Goal: Task Accomplishment & Management: Use online tool/utility

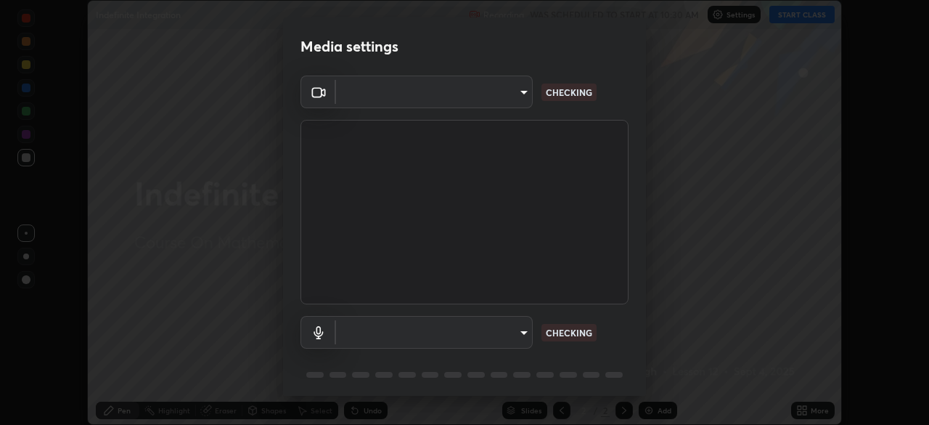
scroll to position [52, 0]
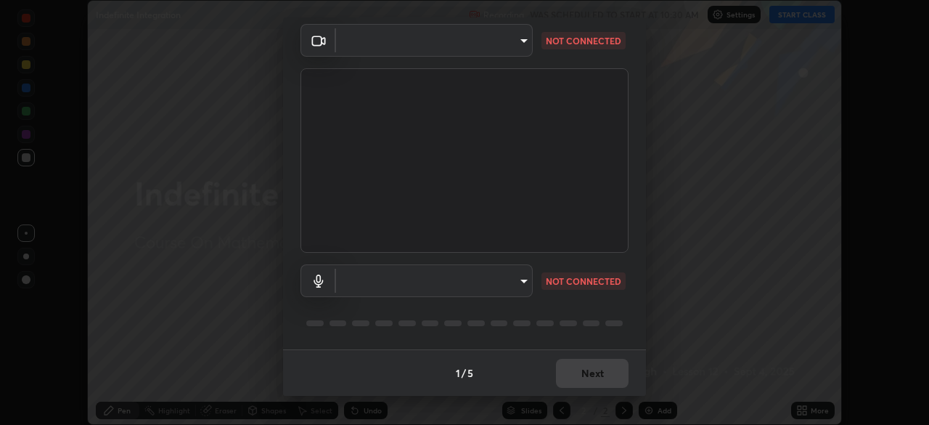
type input "b04d3f4aab0507a607fcb058103082b40897ea5b56942dd6fa8112f95d025699"
type input "communications"
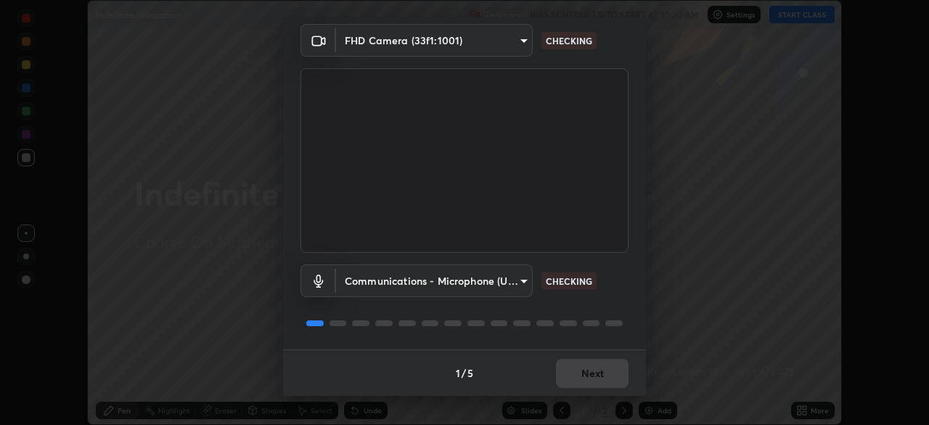
click at [704, 152] on div "Media settings FHD Camera (33f1:1001) b04d3f4aab0507a607fcb058103082b40897ea5b5…" at bounding box center [464, 212] width 929 height 425
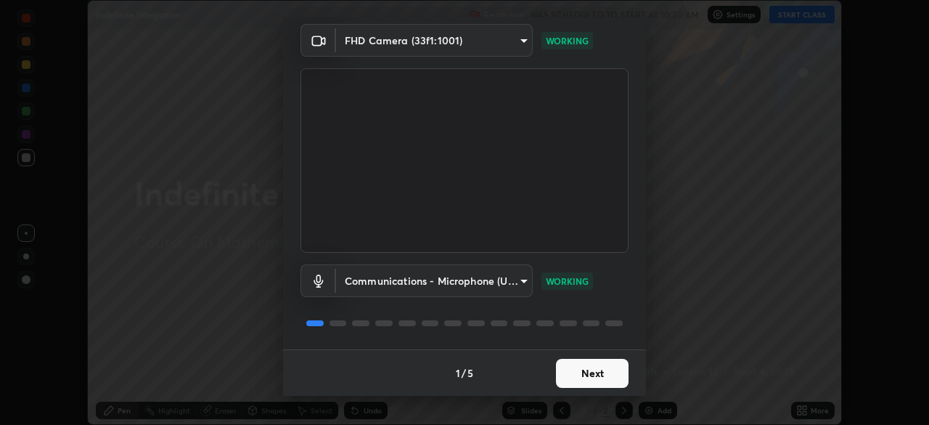
click at [601, 370] on button "Next" at bounding box center [592, 373] width 73 height 29
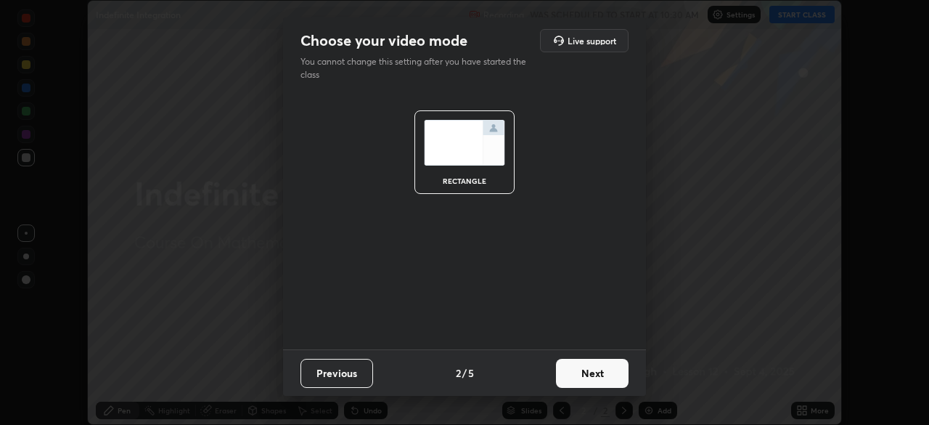
click at [603, 372] on button "Next" at bounding box center [592, 373] width 73 height 29
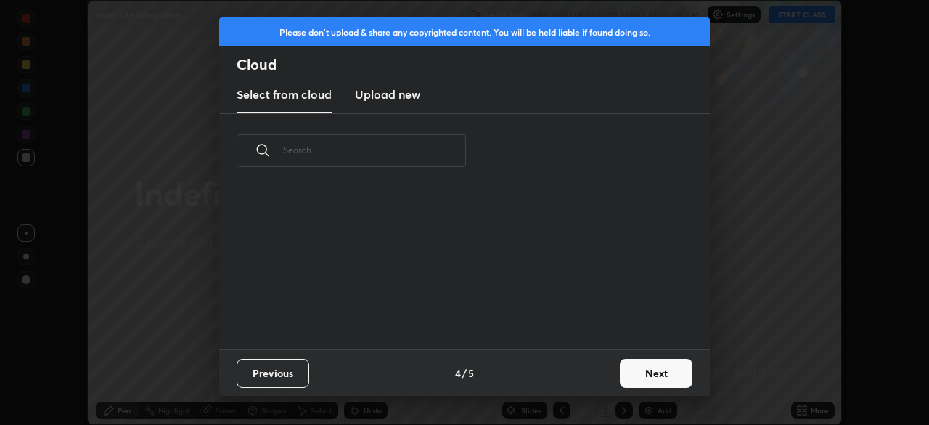
click at [607, 375] on div "Previous 4 / 5 Next" at bounding box center [464, 372] width 491 height 46
click at [620, 376] on button "Next" at bounding box center [656, 373] width 73 height 29
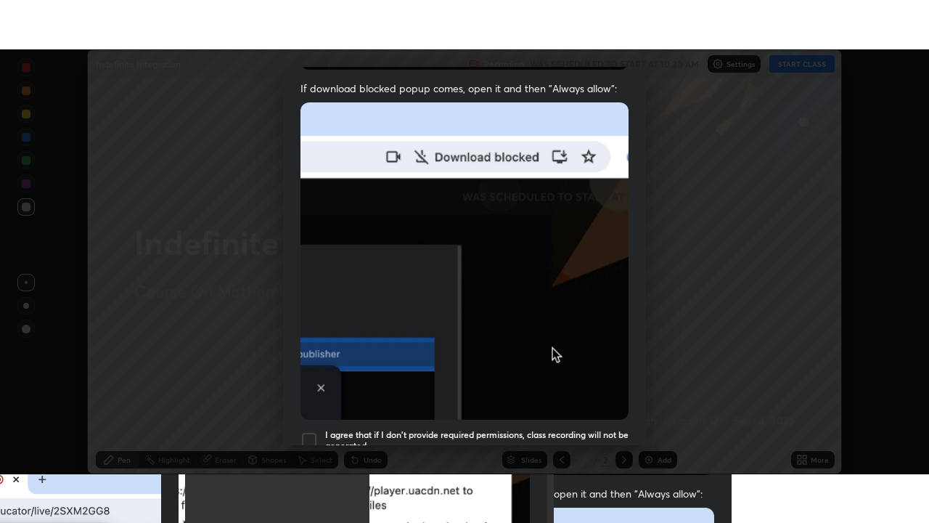
scroll to position [348, 0]
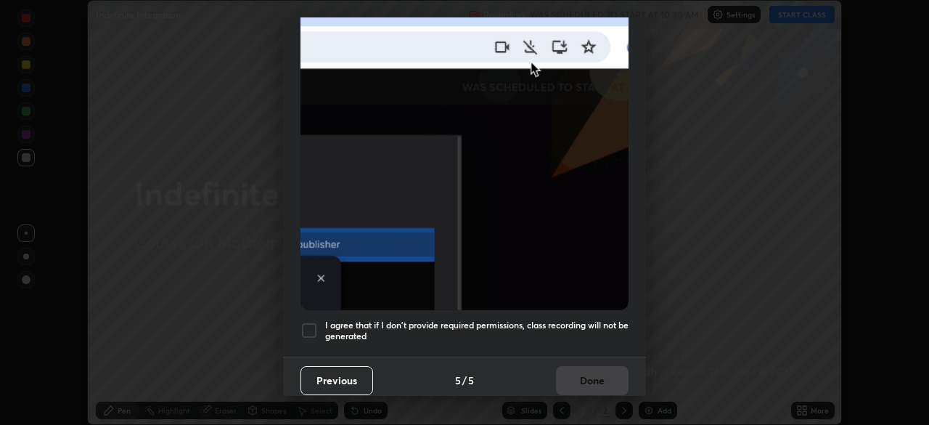
click at [417, 319] on h5 "I agree that if I don't provide required permissions, class recording will not …" at bounding box center [476, 330] width 303 height 23
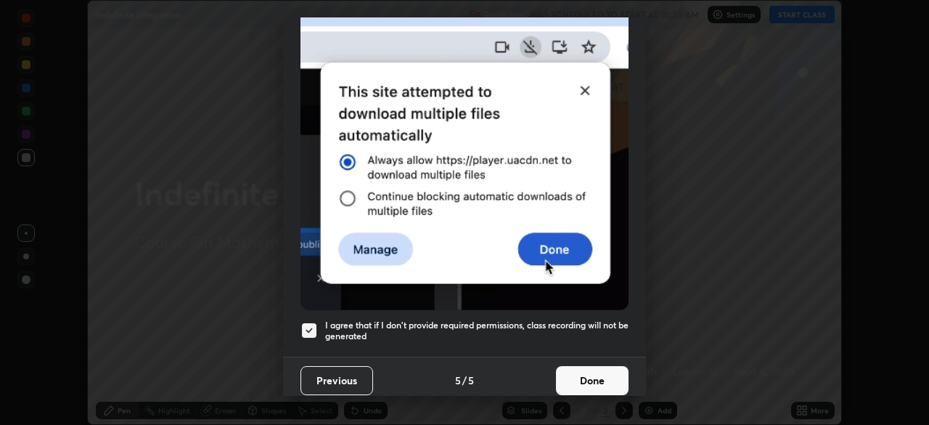
click at [595, 368] on button "Done" at bounding box center [592, 380] width 73 height 29
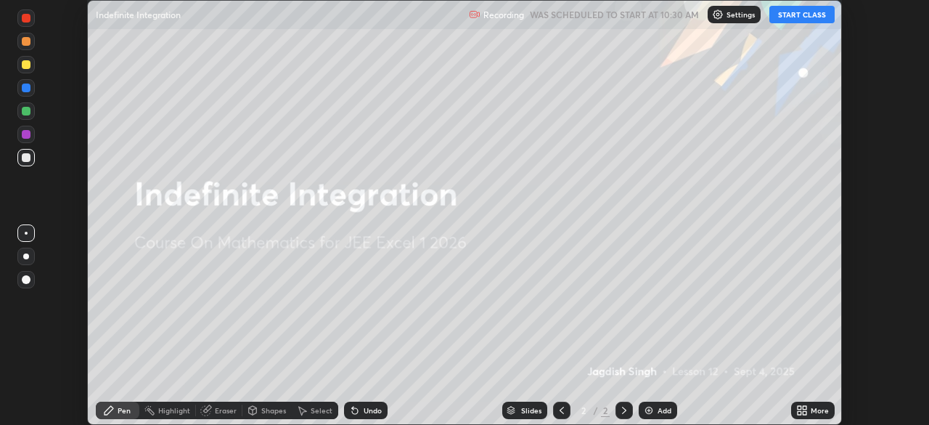
click at [805, 409] on icon at bounding box center [802, 410] width 12 height 12
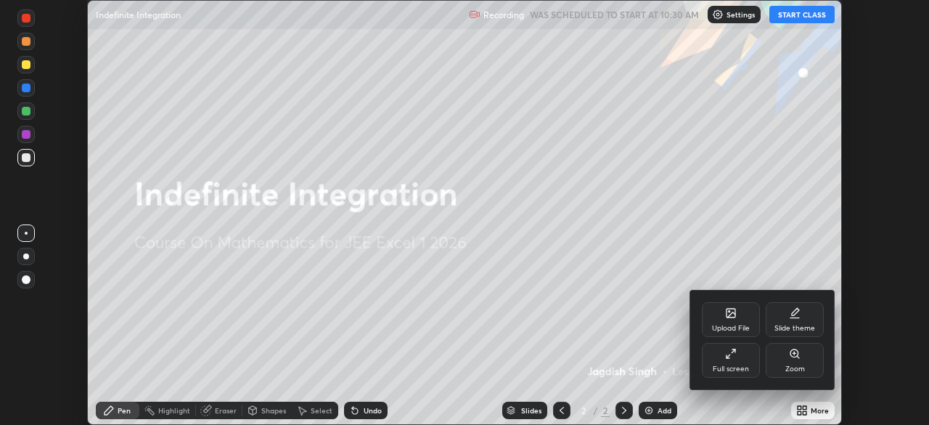
click at [740, 360] on div "Full screen" at bounding box center [731, 360] width 58 height 35
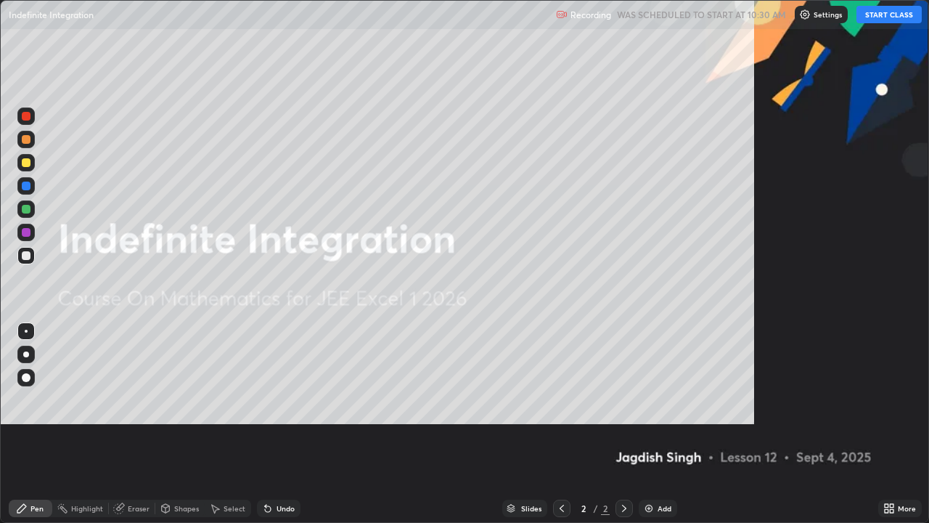
scroll to position [523, 929]
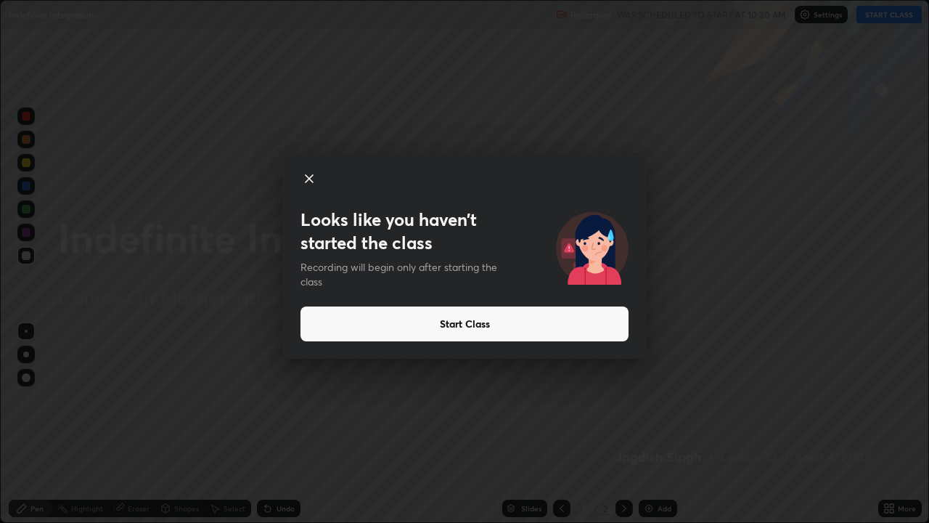
click at [573, 334] on button "Start Class" at bounding box center [465, 323] width 328 height 35
click at [515, 332] on button "Start Class" at bounding box center [465, 323] width 328 height 35
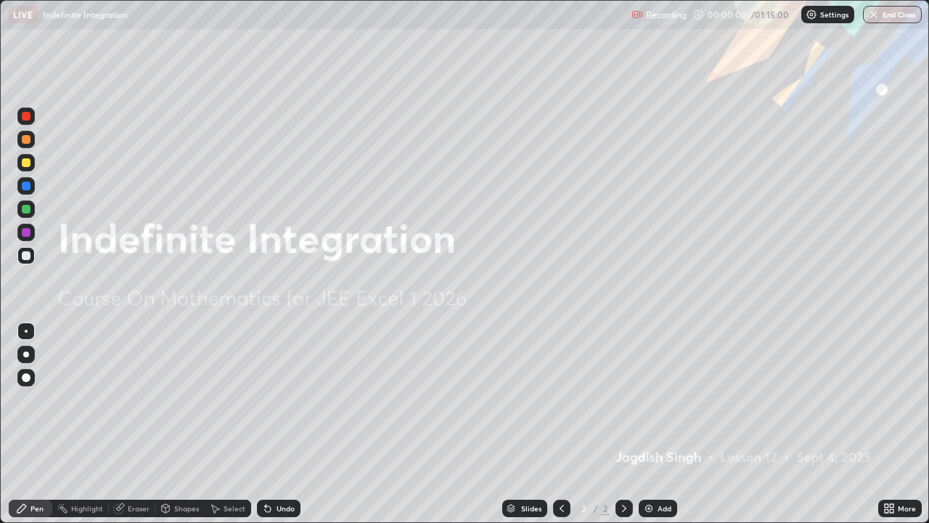
click at [662, 424] on div "Add" at bounding box center [665, 508] width 14 height 7
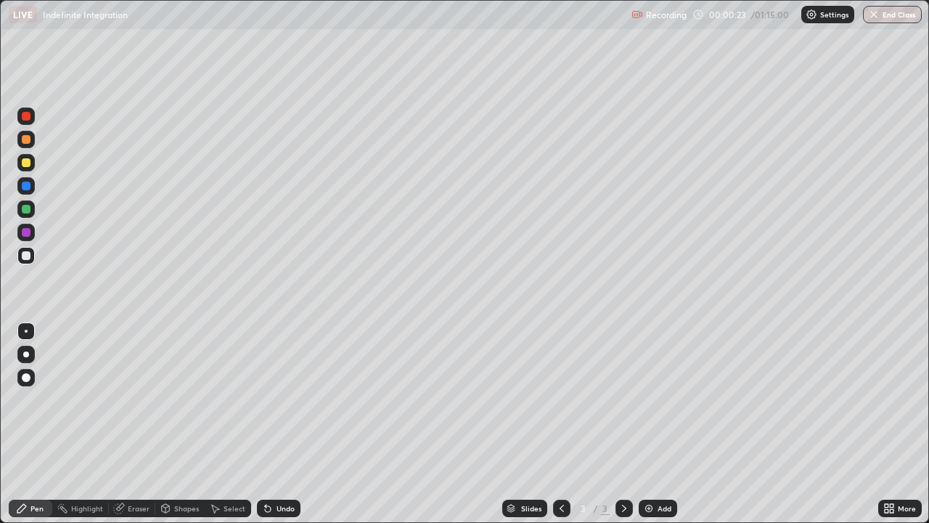
click at [27, 165] on div at bounding box center [26, 162] width 9 height 9
click at [31, 139] on div at bounding box center [25, 139] width 17 height 17
click at [29, 211] on div at bounding box center [26, 209] width 9 height 9
click at [27, 256] on div at bounding box center [26, 255] width 9 height 9
click at [132, 424] on div "Eraser" at bounding box center [132, 507] width 46 height 17
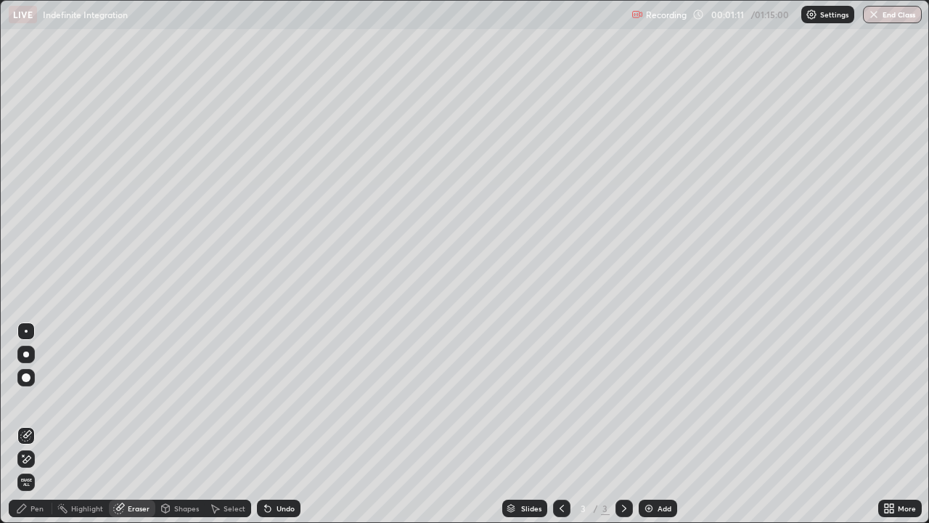
click at [46, 424] on div "Pen" at bounding box center [31, 507] width 44 height 17
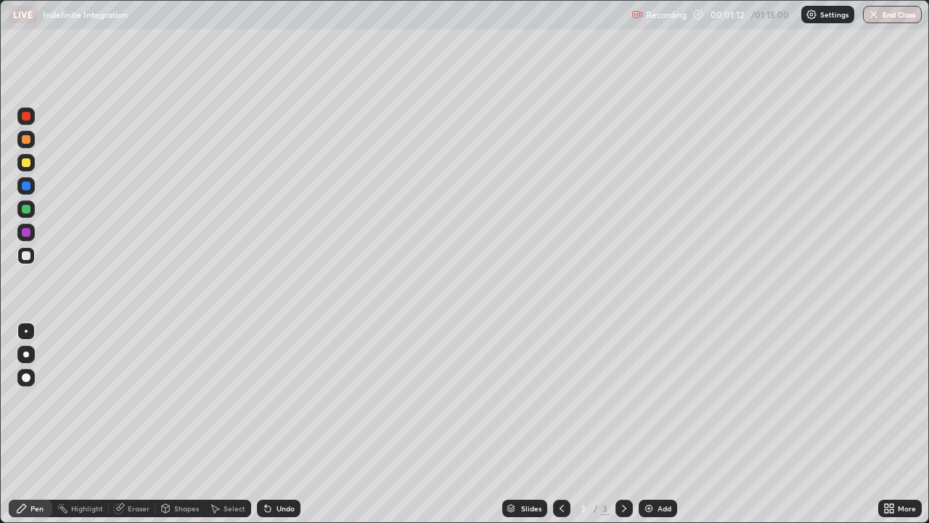
click at [26, 211] on div at bounding box center [26, 209] width 9 height 9
click at [25, 258] on div at bounding box center [26, 255] width 9 height 9
click at [28, 232] on div at bounding box center [26, 232] width 9 height 9
click at [25, 258] on div at bounding box center [26, 255] width 9 height 9
click at [129, 424] on div "Eraser" at bounding box center [139, 508] width 22 height 7
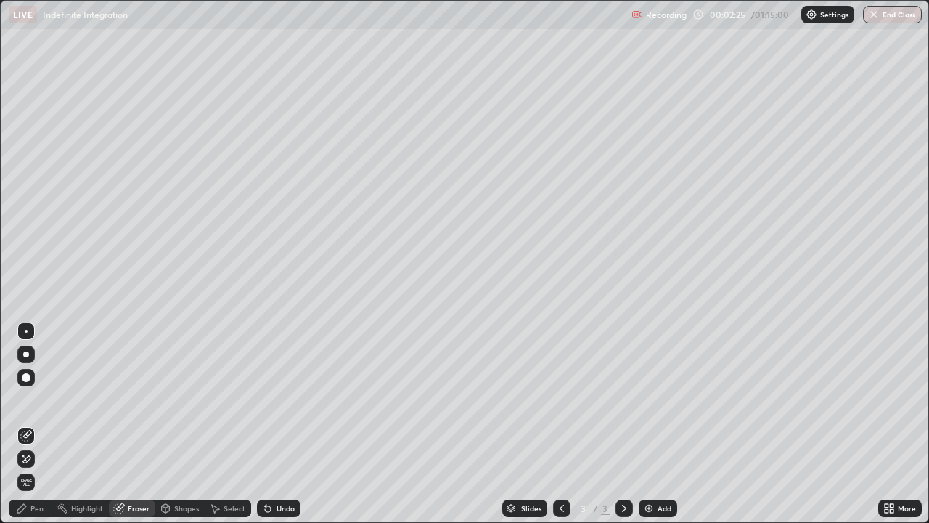
click at [36, 424] on div "Pen" at bounding box center [31, 507] width 44 height 17
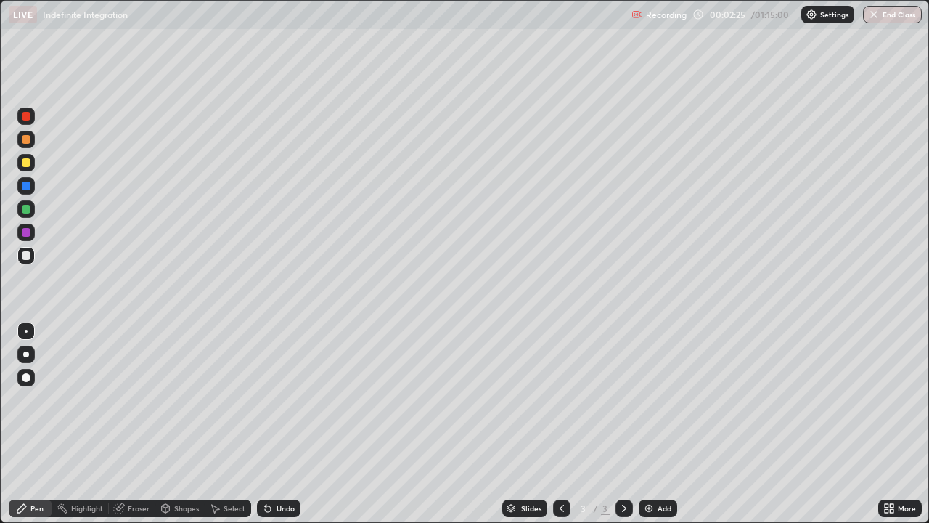
click at [23, 258] on div at bounding box center [26, 255] width 9 height 9
click at [27, 255] on div at bounding box center [26, 255] width 9 height 9
click at [28, 184] on div at bounding box center [26, 185] width 9 height 9
click at [140, 424] on div "Eraser" at bounding box center [139, 508] width 22 height 7
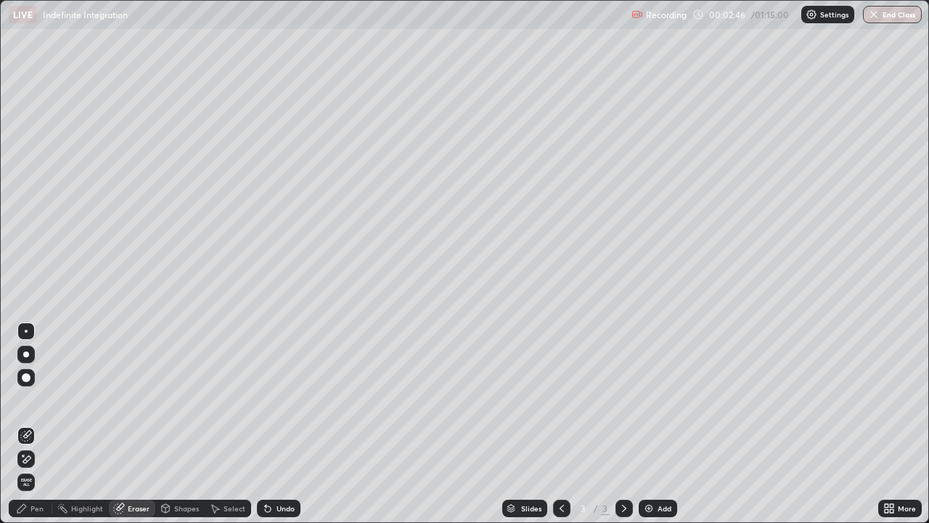
click at [41, 424] on div "Pen" at bounding box center [36, 508] width 13 height 7
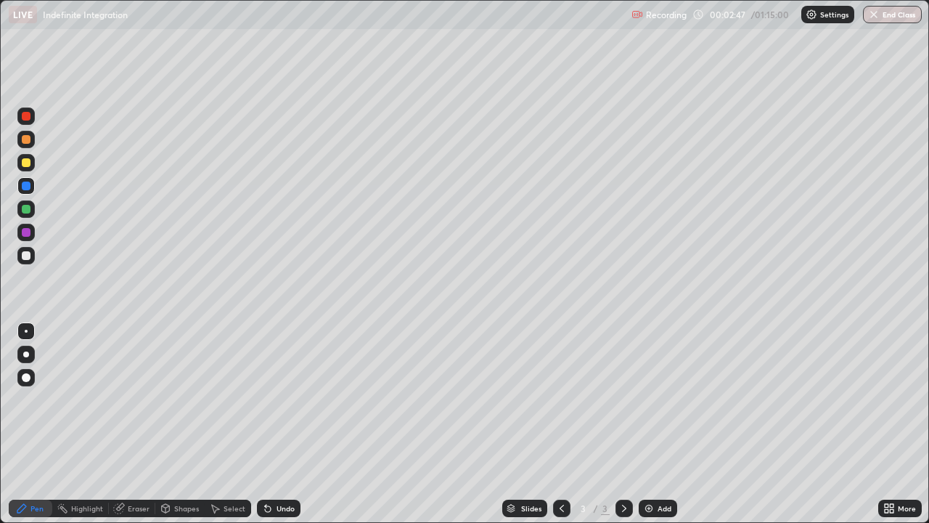
click at [30, 189] on div at bounding box center [26, 185] width 9 height 9
click at [30, 163] on div at bounding box center [26, 162] width 9 height 9
click at [23, 262] on div at bounding box center [25, 255] width 17 height 17
click at [25, 256] on div at bounding box center [26, 255] width 9 height 9
click at [29, 233] on div at bounding box center [26, 232] width 9 height 9
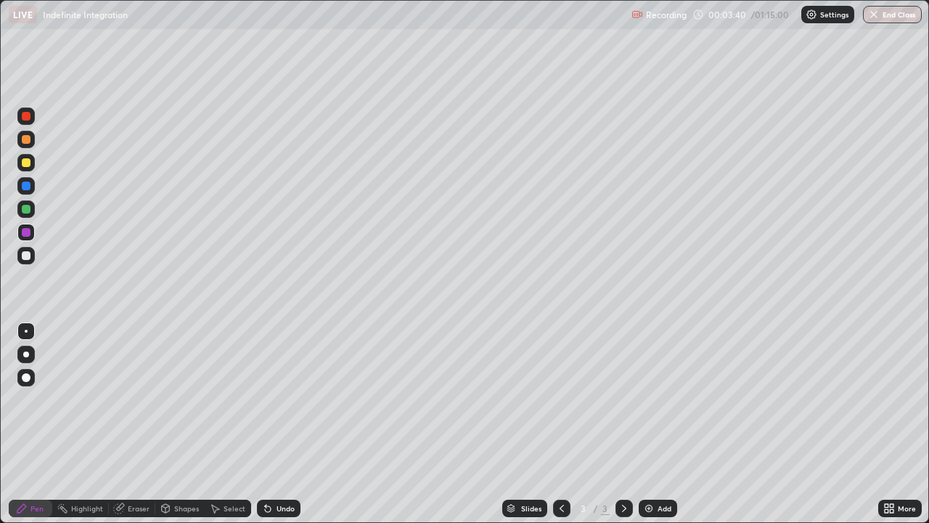
click at [28, 232] on div at bounding box center [26, 232] width 9 height 9
click at [17, 234] on div at bounding box center [25, 232] width 17 height 17
click at [30, 184] on div at bounding box center [26, 185] width 9 height 9
click at [28, 257] on div at bounding box center [26, 255] width 9 height 9
click at [27, 256] on div at bounding box center [26, 255] width 9 height 9
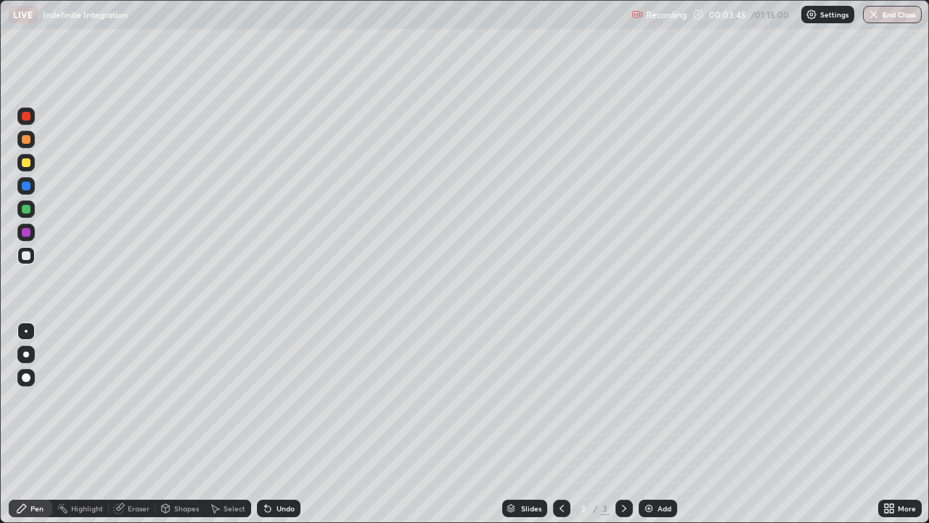
click at [26, 210] on div at bounding box center [26, 209] width 9 height 9
click at [31, 231] on div at bounding box center [25, 232] width 17 height 17
click at [32, 209] on div at bounding box center [25, 208] width 17 height 17
click at [33, 234] on div at bounding box center [25, 232] width 17 height 17
click at [649, 424] on img at bounding box center [649, 508] width 12 height 12
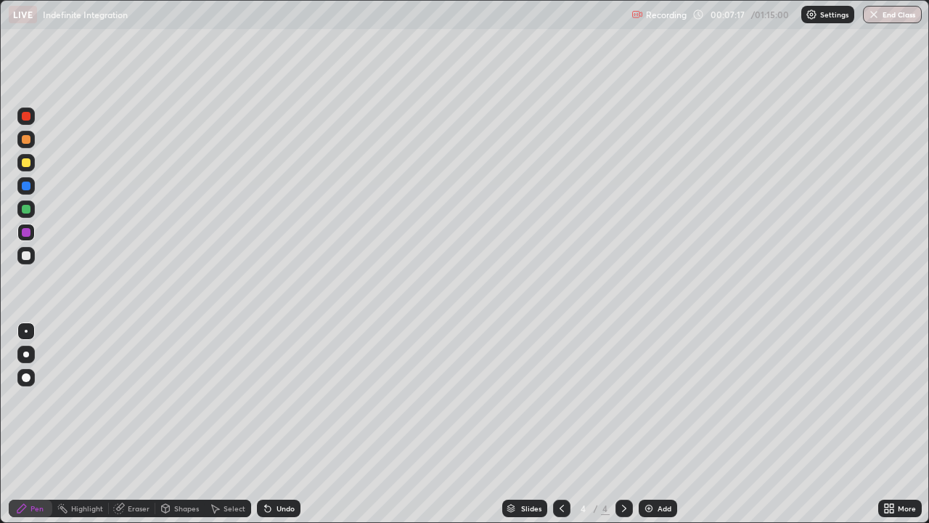
click at [28, 258] on div at bounding box center [26, 255] width 9 height 9
click at [25, 255] on div at bounding box center [26, 255] width 9 height 9
click at [28, 256] on div at bounding box center [26, 255] width 9 height 9
click at [26, 143] on div at bounding box center [26, 139] width 9 height 9
click at [27, 163] on div at bounding box center [26, 162] width 9 height 9
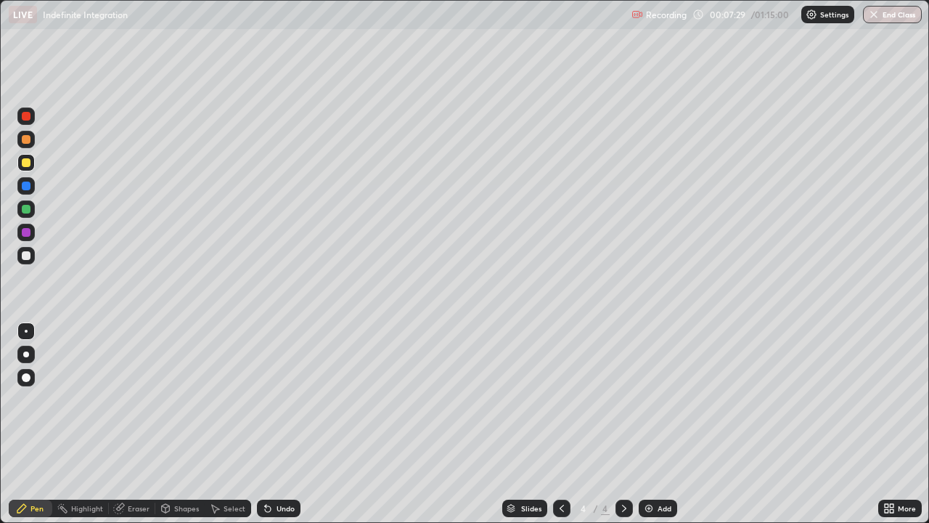
click at [25, 257] on div at bounding box center [26, 255] width 9 height 9
click at [128, 424] on div "Eraser" at bounding box center [132, 507] width 46 height 17
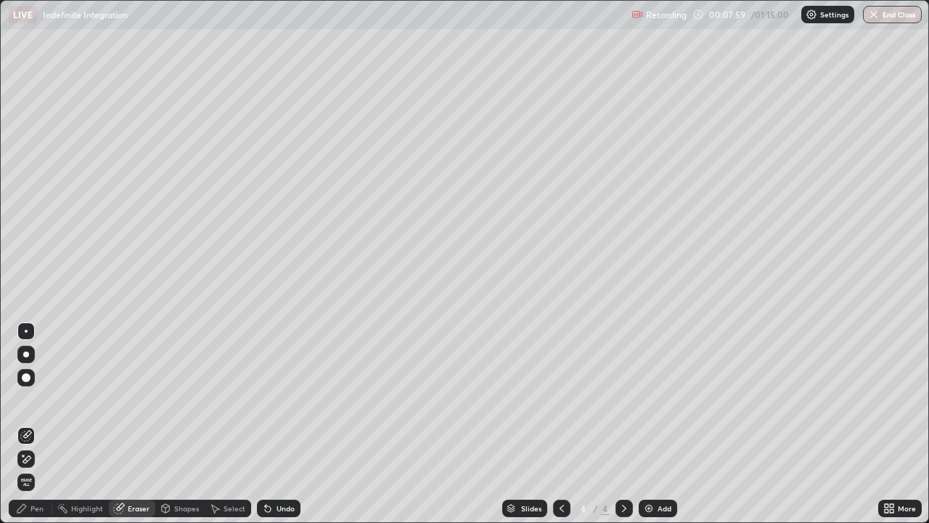
click at [38, 424] on div "Pen" at bounding box center [31, 507] width 44 height 17
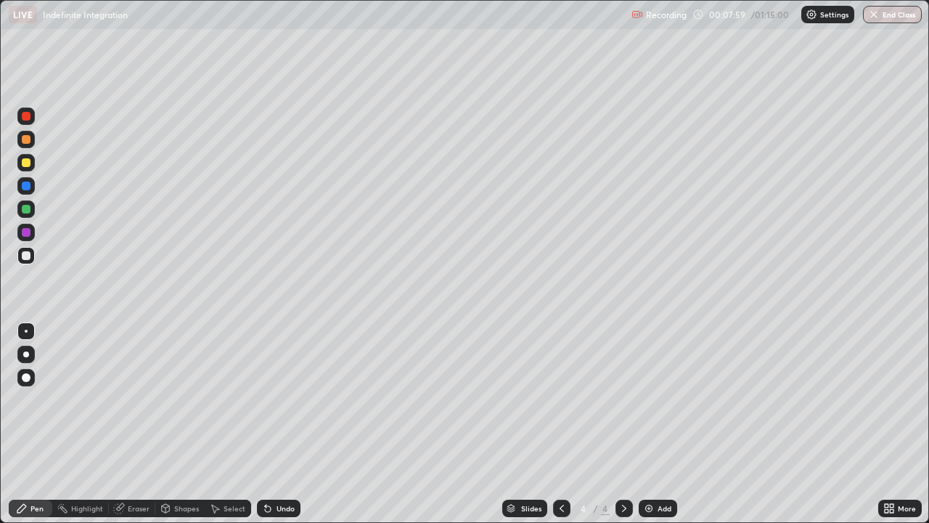
click at [22, 264] on div at bounding box center [25, 255] width 17 height 17
click at [137, 424] on div "Eraser" at bounding box center [139, 508] width 22 height 7
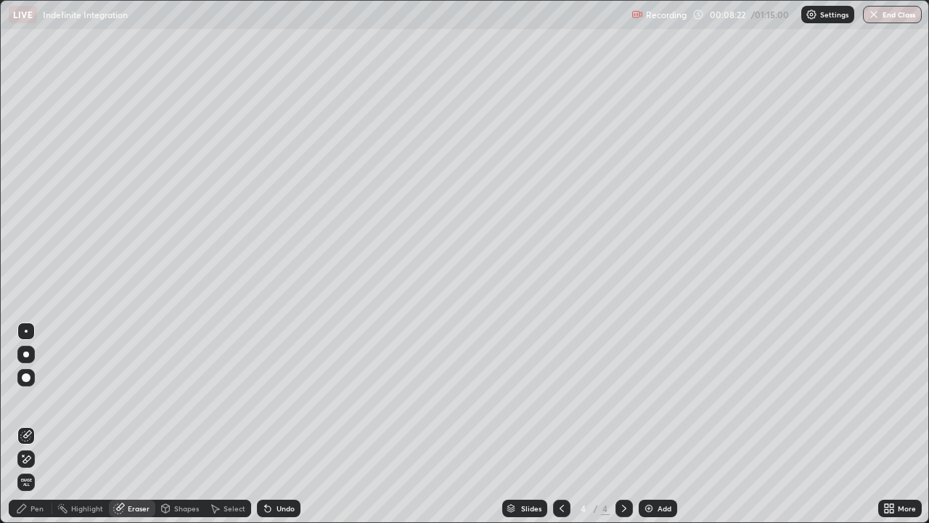
click at [40, 424] on div "Pen" at bounding box center [31, 507] width 44 height 17
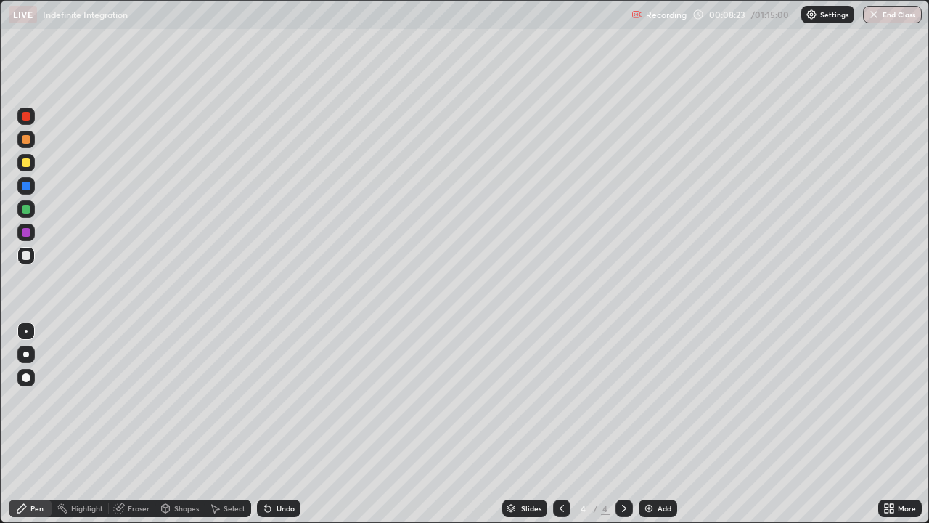
click at [27, 256] on div at bounding box center [26, 255] width 9 height 9
click at [141, 424] on div "Eraser" at bounding box center [139, 508] width 22 height 7
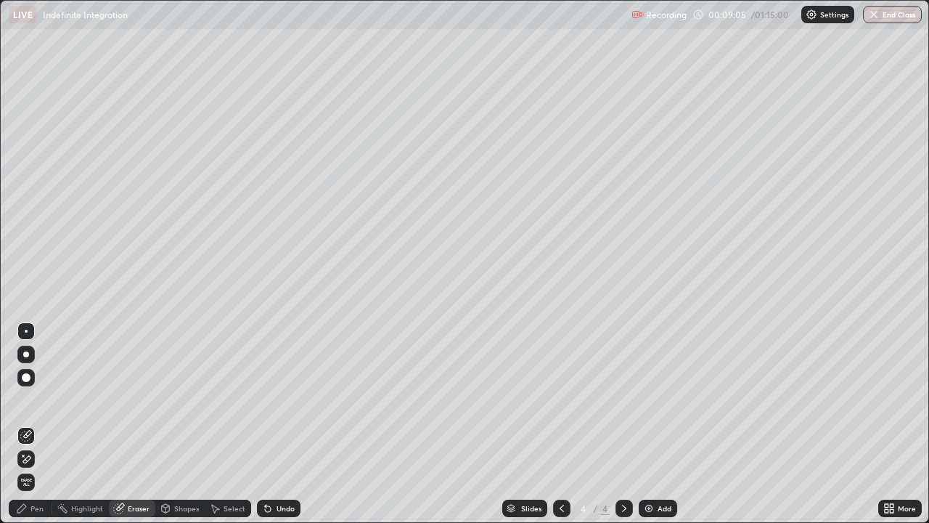
click at [40, 424] on div "Pen" at bounding box center [31, 507] width 44 height 17
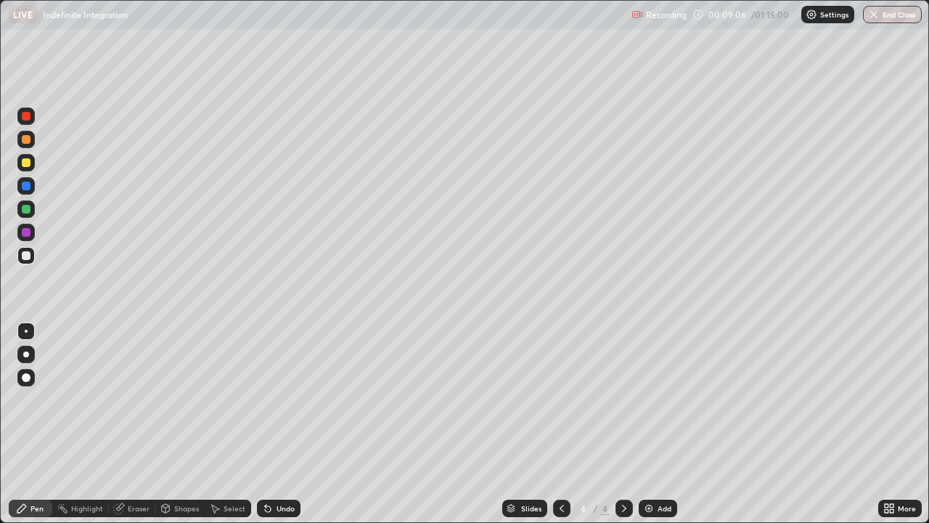
click at [28, 264] on div at bounding box center [25, 255] width 17 height 17
click at [34, 213] on div at bounding box center [25, 208] width 17 height 17
click at [25, 209] on div at bounding box center [26, 209] width 9 height 9
click at [30, 261] on div at bounding box center [25, 255] width 17 height 17
click at [28, 165] on div at bounding box center [26, 162] width 9 height 9
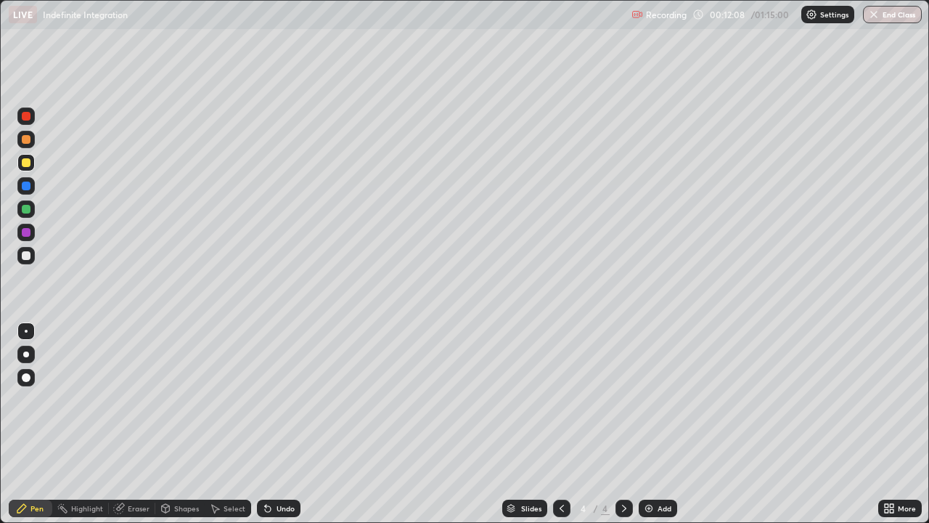
click at [143, 424] on div "Eraser" at bounding box center [132, 507] width 46 height 17
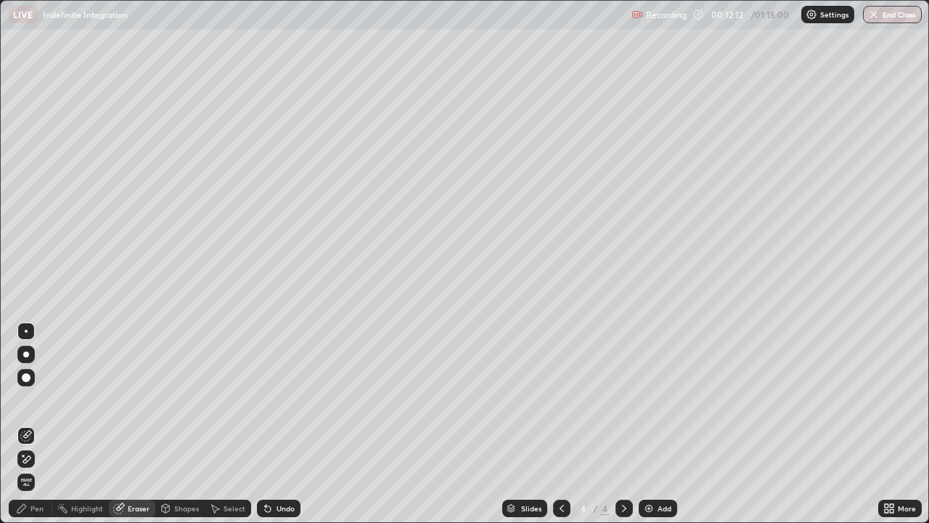
click at [35, 424] on div "Pen" at bounding box center [31, 507] width 44 height 17
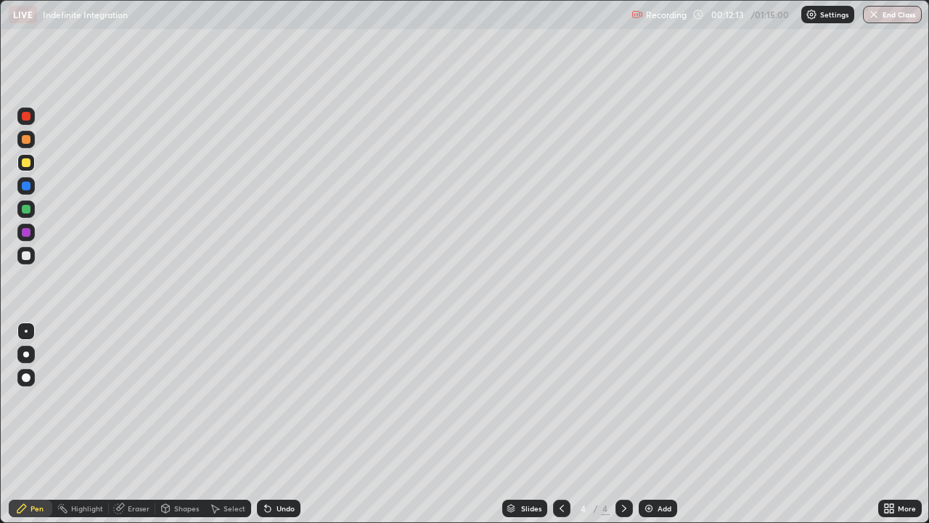
click at [28, 256] on div at bounding box center [26, 255] width 9 height 9
click at [32, 158] on div at bounding box center [25, 162] width 17 height 17
click at [30, 253] on div at bounding box center [26, 255] width 9 height 9
click at [33, 142] on div at bounding box center [25, 139] width 17 height 17
click at [33, 264] on div at bounding box center [25, 255] width 17 height 23
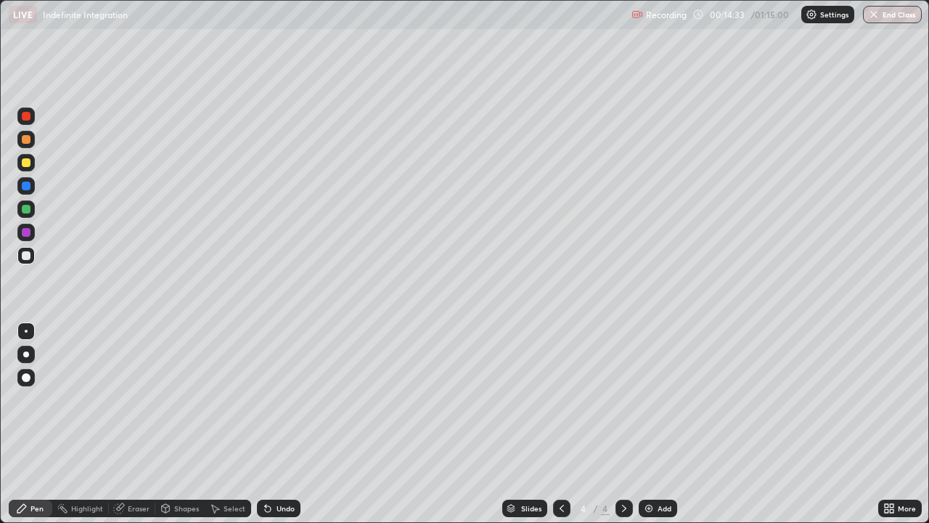
click at [136, 424] on div "Eraser" at bounding box center [139, 508] width 22 height 7
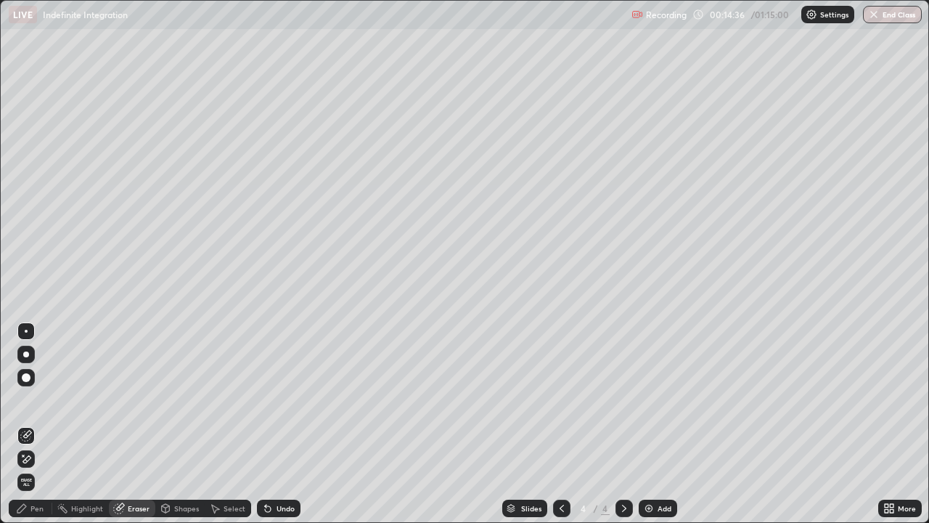
click at [29, 424] on div "Pen" at bounding box center [31, 507] width 44 height 17
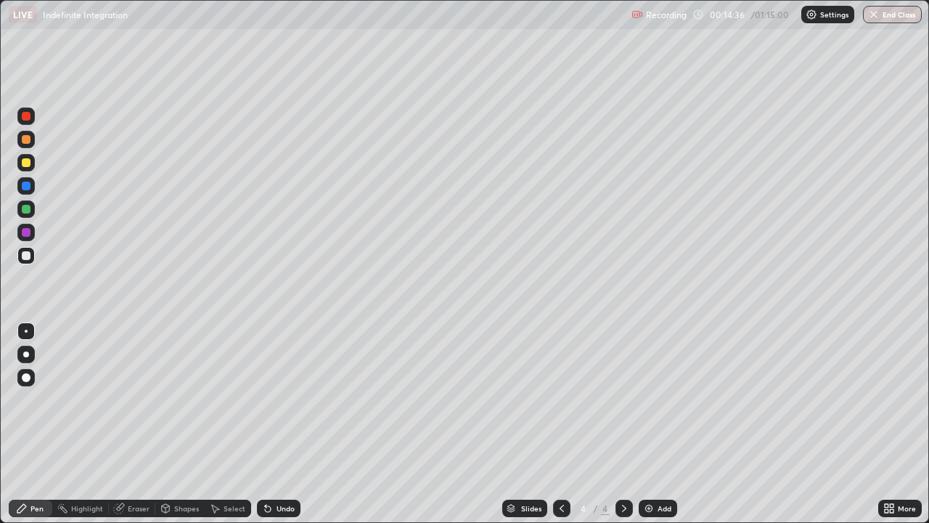
click at [25, 262] on div at bounding box center [25, 255] width 17 height 17
click at [643, 424] on img at bounding box center [649, 508] width 12 height 12
click at [28, 256] on div at bounding box center [26, 255] width 9 height 9
click at [136, 424] on div "Eraser" at bounding box center [132, 507] width 46 height 17
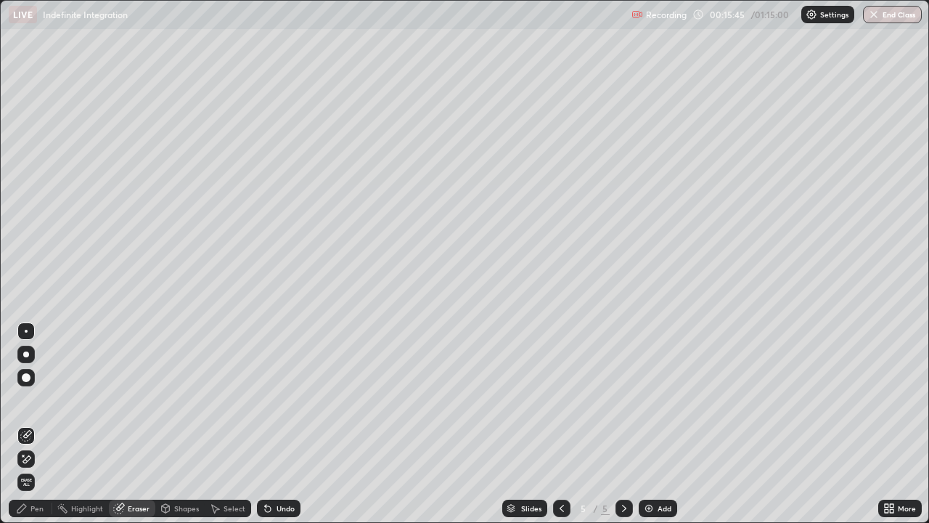
click at [40, 424] on div "Pen" at bounding box center [36, 508] width 13 height 7
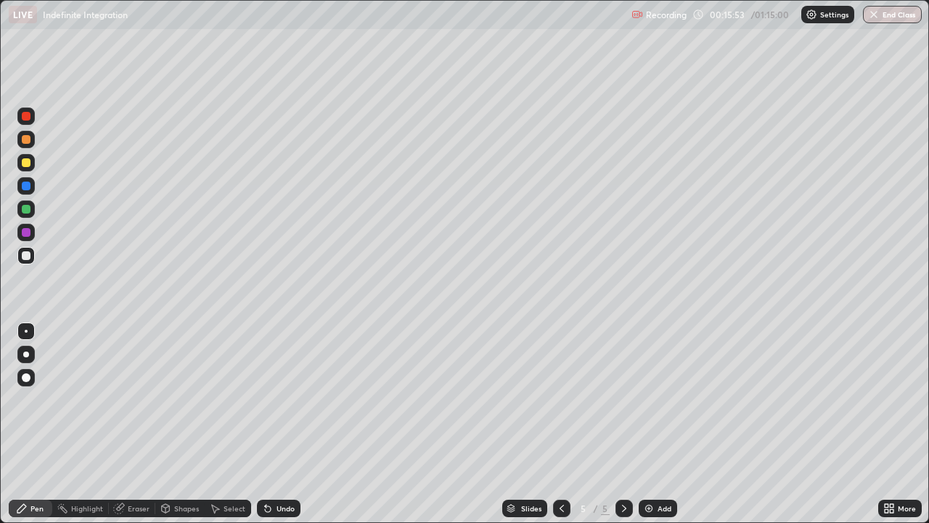
click at [29, 164] on div at bounding box center [26, 162] width 9 height 9
click at [31, 255] on div at bounding box center [25, 255] width 17 height 17
click at [136, 424] on div "Eraser" at bounding box center [139, 508] width 22 height 7
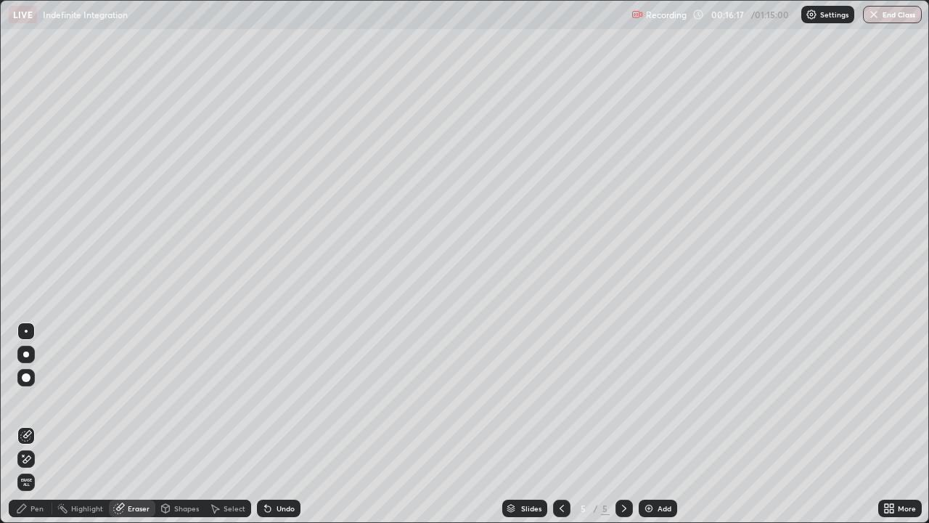
click at [41, 424] on div "Pen" at bounding box center [31, 507] width 44 height 17
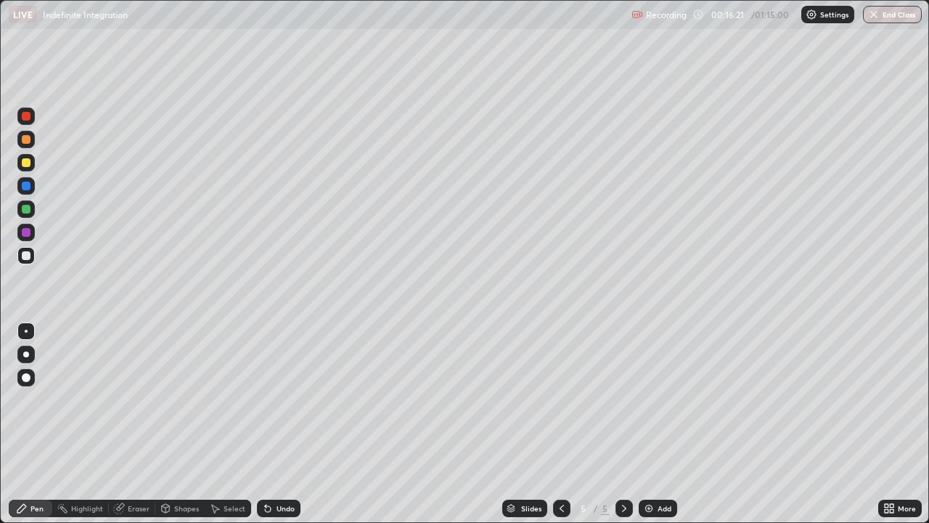
click at [25, 230] on div at bounding box center [26, 232] width 9 height 9
click at [33, 264] on div at bounding box center [25, 255] width 17 height 23
click at [560, 424] on icon at bounding box center [562, 508] width 12 height 12
click at [632, 424] on div at bounding box center [624, 508] width 17 height 29
click at [566, 424] on div at bounding box center [561, 508] width 17 height 29
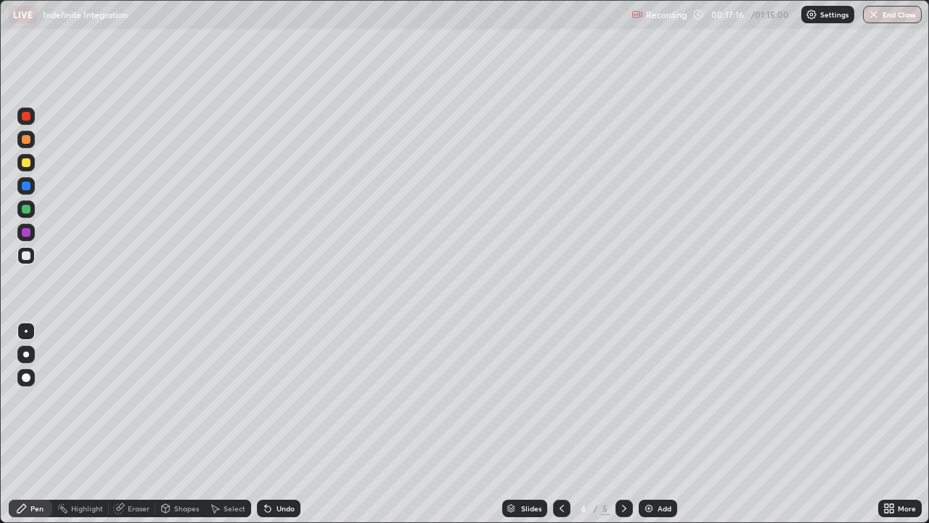
click at [624, 424] on div at bounding box center [624, 508] width 17 height 29
click at [33, 232] on div at bounding box center [25, 232] width 17 height 17
click at [32, 255] on div at bounding box center [25, 255] width 17 height 17
click at [560, 424] on icon at bounding box center [562, 508] width 12 height 12
click at [566, 424] on div at bounding box center [561, 507] width 17 height 17
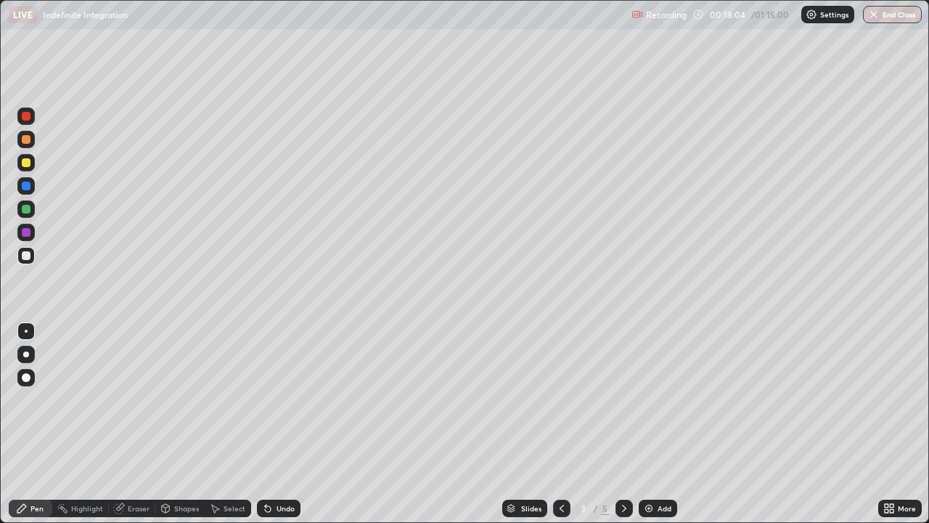
click at [560, 424] on icon at bounding box center [562, 508] width 12 height 12
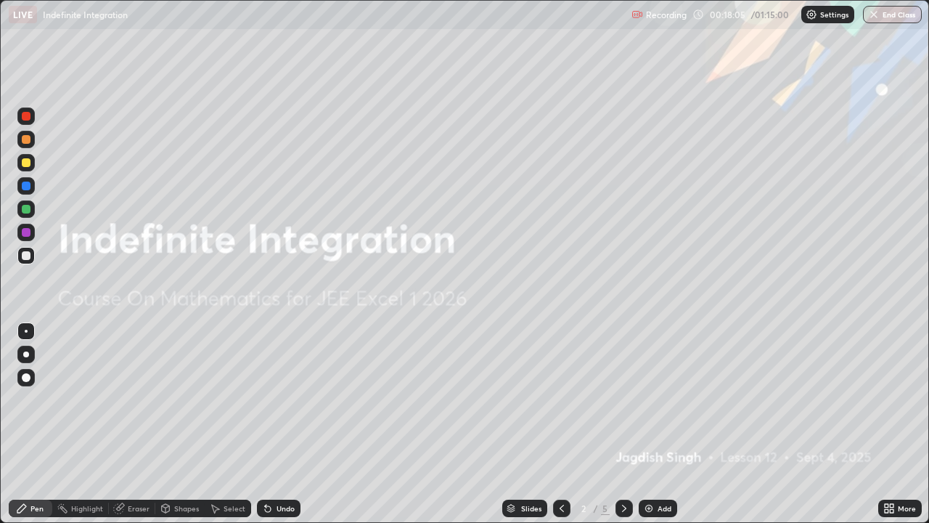
click at [621, 424] on icon at bounding box center [625, 508] width 12 height 12
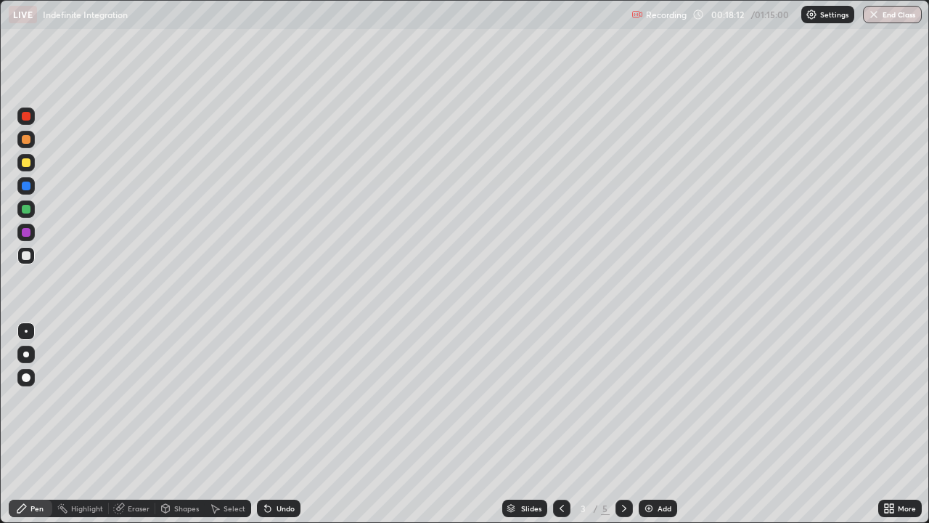
click at [624, 424] on icon at bounding box center [625, 508] width 12 height 12
click at [31, 139] on div at bounding box center [25, 139] width 17 height 17
click at [25, 258] on div at bounding box center [26, 255] width 9 height 9
click at [28, 257] on div at bounding box center [26, 255] width 9 height 9
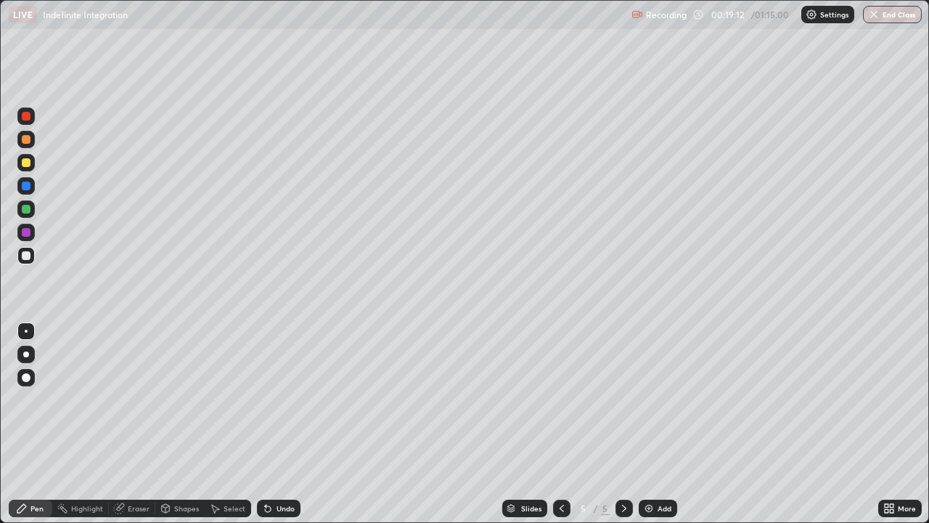
click at [726, 424] on div "Slides 5 / 5 Add" at bounding box center [590, 508] width 578 height 29
click at [750, 424] on div "Slides 5 / 5 Add" at bounding box center [590, 508] width 578 height 29
click at [757, 424] on div "Slides 5 / 5 Add" at bounding box center [590, 508] width 578 height 29
click at [653, 424] on div "Add" at bounding box center [658, 507] width 38 height 17
click at [27, 257] on div at bounding box center [26, 255] width 9 height 9
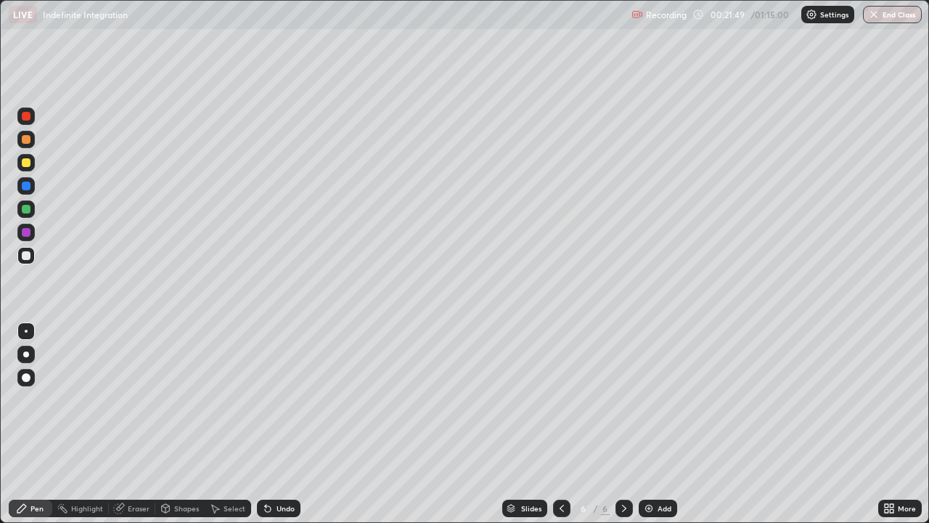
click at [558, 424] on icon at bounding box center [562, 508] width 12 height 12
click at [619, 424] on div at bounding box center [624, 507] width 17 height 17
click at [561, 424] on icon at bounding box center [562, 508] width 4 height 7
click at [623, 424] on icon at bounding box center [625, 508] width 12 height 12
click at [28, 208] on div at bounding box center [26, 209] width 9 height 9
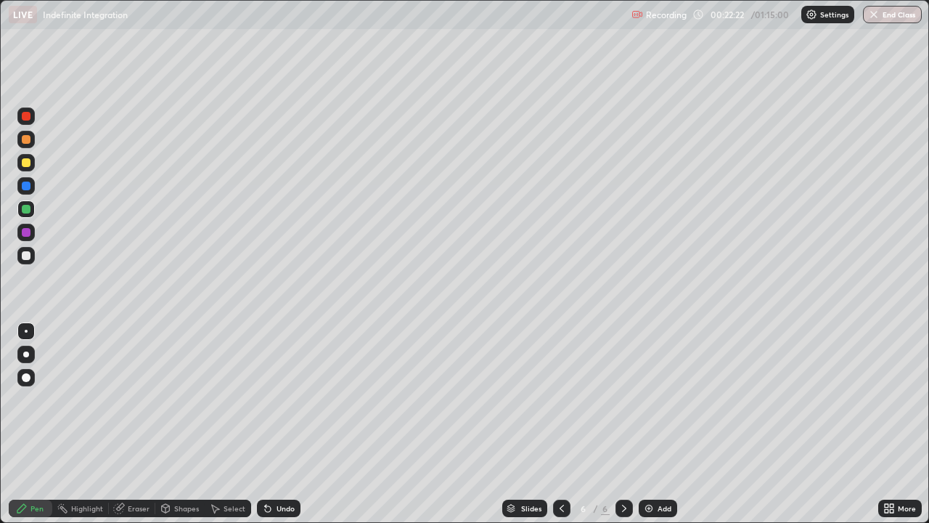
click at [34, 256] on div at bounding box center [25, 255] width 17 height 17
click at [132, 424] on div "Eraser" at bounding box center [139, 508] width 22 height 7
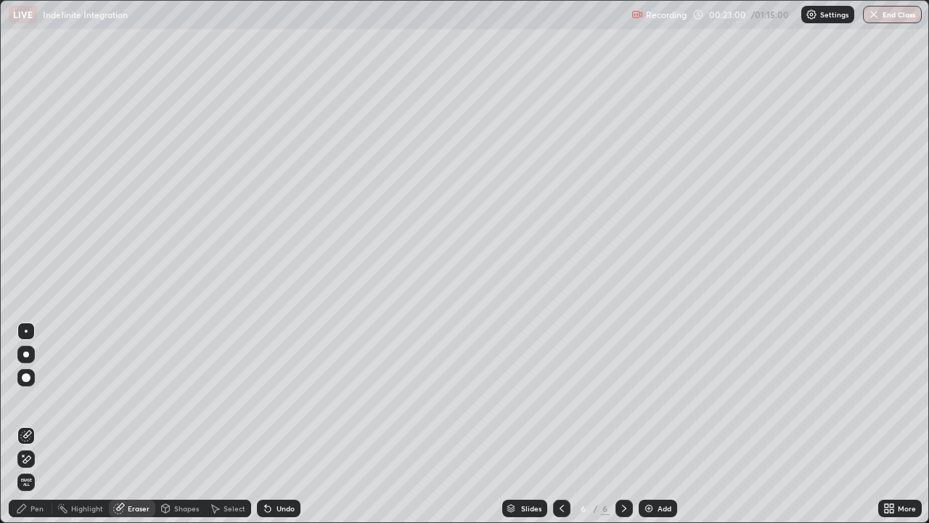
click at [41, 424] on div "Pen" at bounding box center [31, 507] width 44 height 17
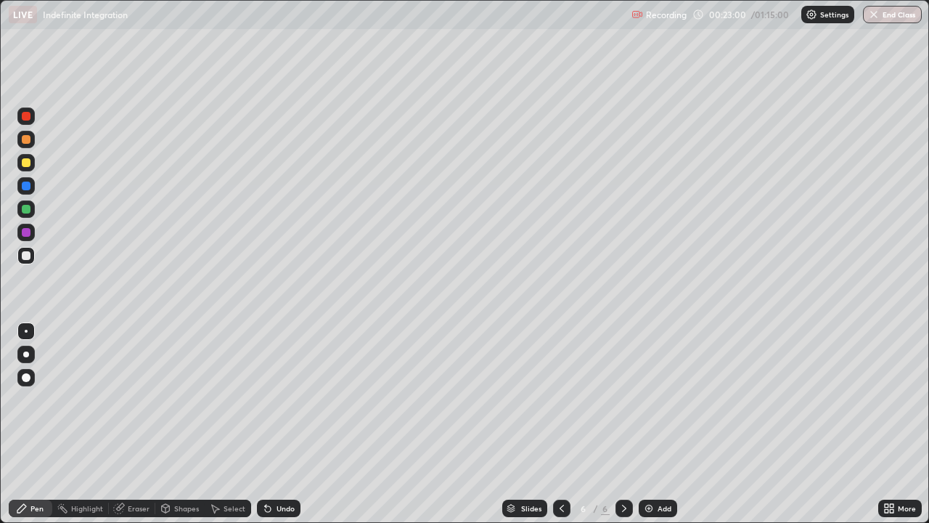
click at [33, 238] on div at bounding box center [25, 232] width 17 height 17
click at [28, 187] on div at bounding box center [26, 185] width 9 height 9
click at [131, 424] on div "Eraser" at bounding box center [132, 507] width 46 height 17
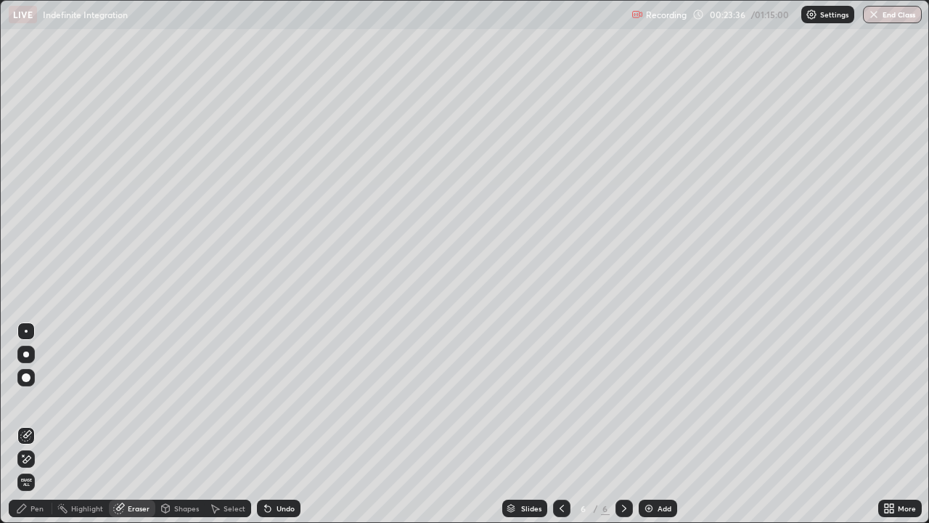
click at [42, 424] on div "Pen" at bounding box center [31, 507] width 44 height 17
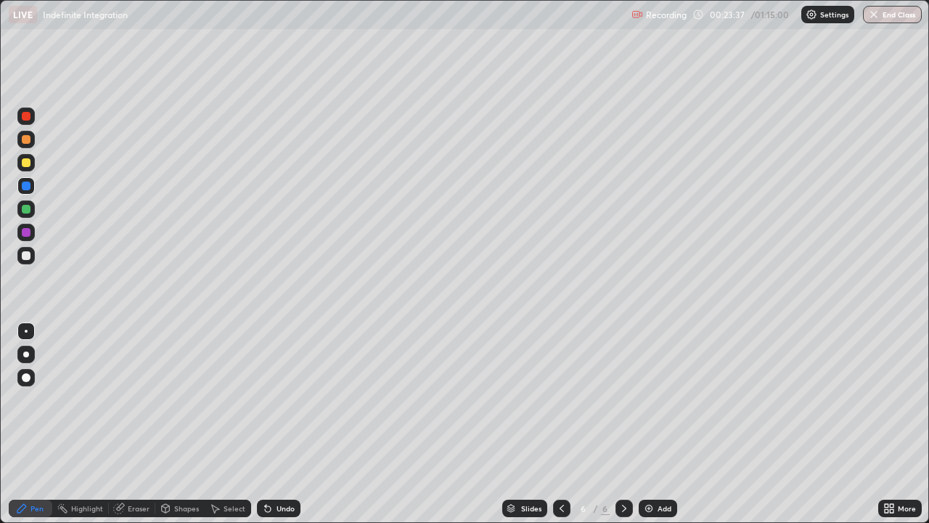
click at [28, 261] on div at bounding box center [25, 255] width 17 height 17
click at [33, 165] on div at bounding box center [25, 162] width 17 height 17
click at [26, 256] on div at bounding box center [26, 255] width 9 height 9
click at [144, 424] on div "Eraser" at bounding box center [139, 508] width 22 height 7
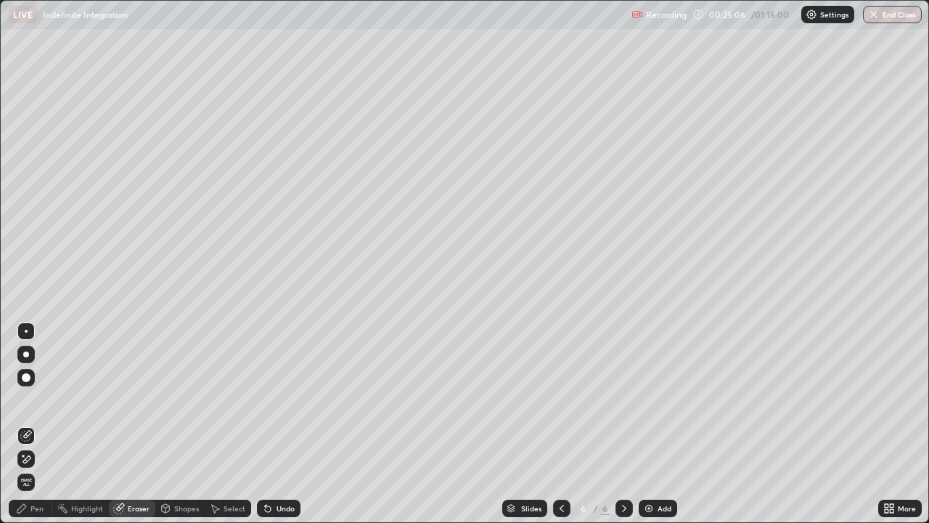
click at [43, 424] on div "Pen" at bounding box center [31, 507] width 44 height 17
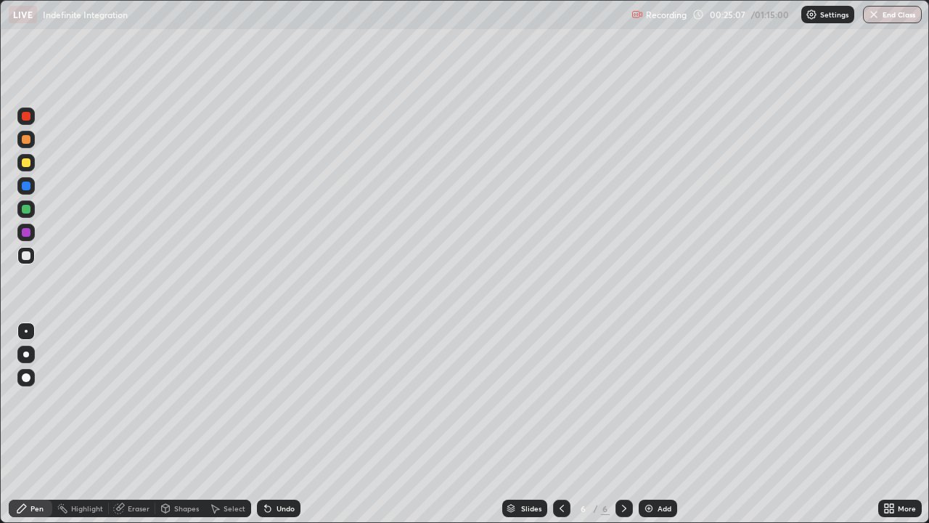
click at [26, 253] on div at bounding box center [26, 255] width 9 height 9
click at [26, 214] on div at bounding box center [25, 208] width 17 height 17
click at [33, 229] on div at bounding box center [25, 232] width 17 height 17
click at [28, 261] on div at bounding box center [25, 255] width 17 height 17
click at [582, 424] on div "6" at bounding box center [583, 508] width 15 height 9
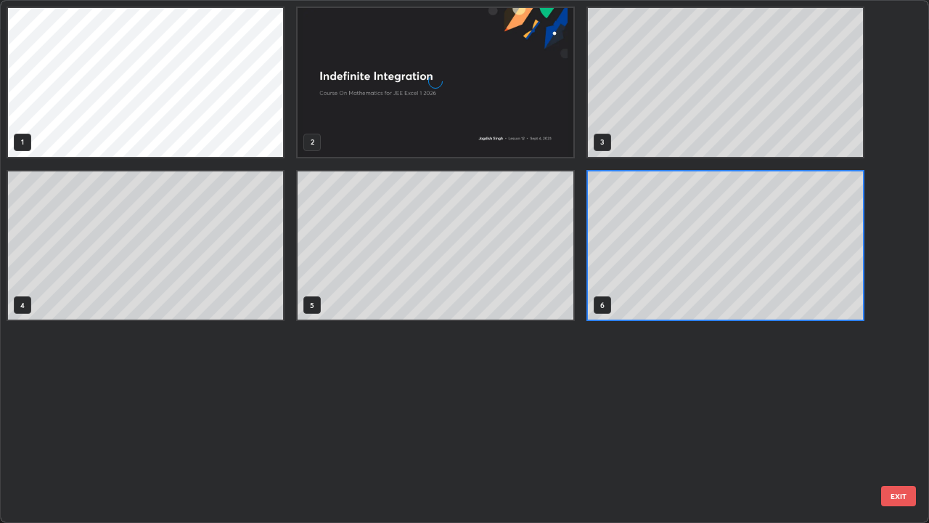
scroll to position [517, 920]
click at [576, 424] on div "1 2 3 4 5 6" at bounding box center [452, 261] width 902 height 521
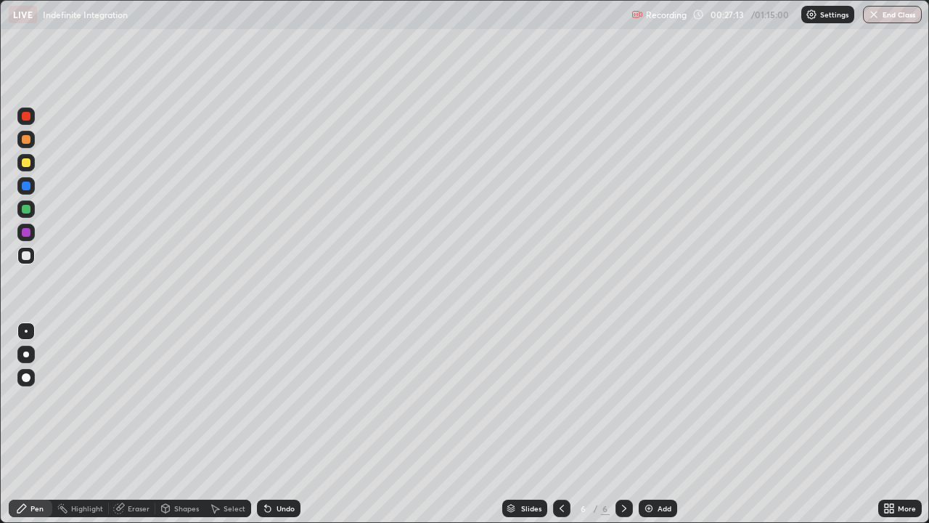
click at [138, 424] on div "Eraser" at bounding box center [132, 507] width 46 height 17
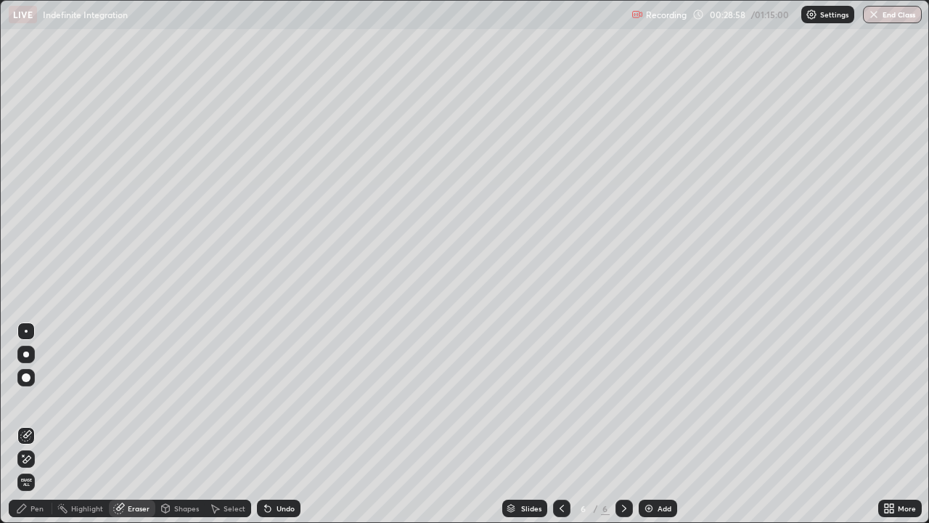
click at [653, 424] on img at bounding box center [649, 508] width 12 height 12
click at [38, 424] on div "Pen" at bounding box center [31, 507] width 44 height 17
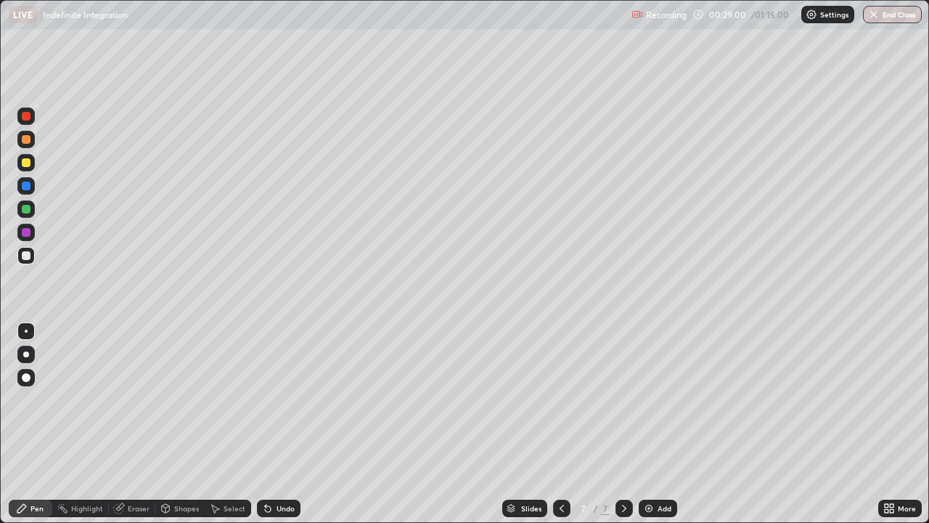
click at [22, 261] on div at bounding box center [25, 255] width 17 height 17
click at [112, 424] on div "Eraser" at bounding box center [132, 507] width 46 height 17
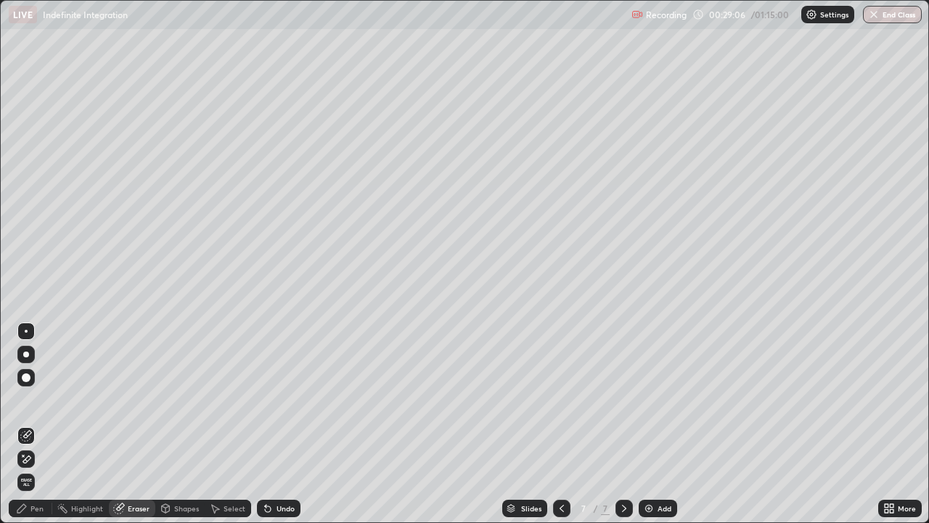
click at [43, 424] on div "Pen" at bounding box center [36, 508] width 13 height 7
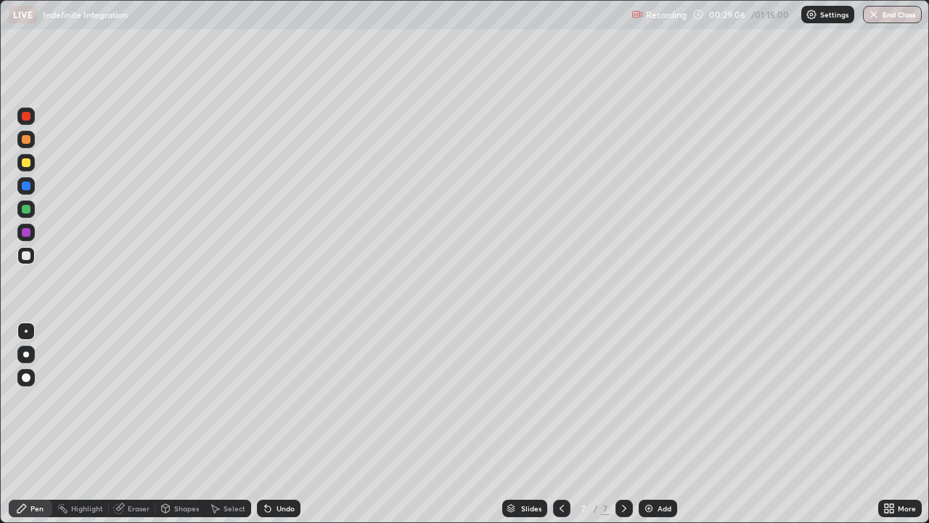
click at [33, 256] on div at bounding box center [25, 255] width 17 height 17
click at [557, 424] on icon at bounding box center [562, 508] width 12 height 12
click at [621, 424] on icon at bounding box center [625, 508] width 12 height 12
click at [560, 424] on icon at bounding box center [562, 508] width 4 height 7
click at [621, 424] on icon at bounding box center [625, 508] width 12 height 12
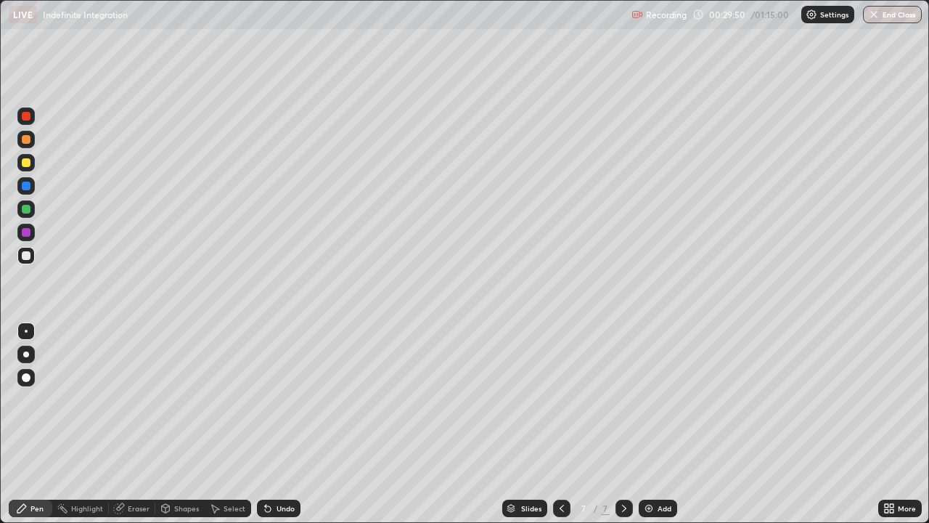
click at [143, 424] on div "Eraser" at bounding box center [139, 508] width 22 height 7
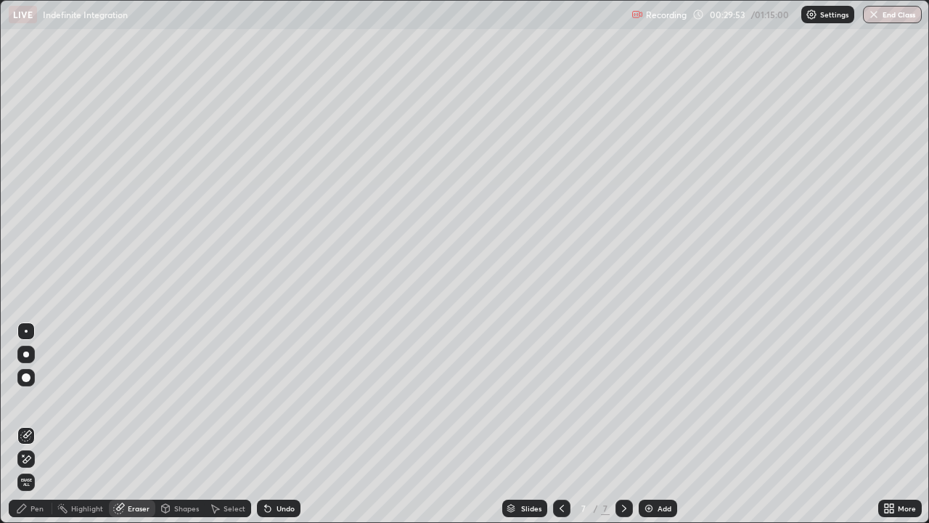
click at [44, 424] on div "Pen" at bounding box center [31, 507] width 44 height 17
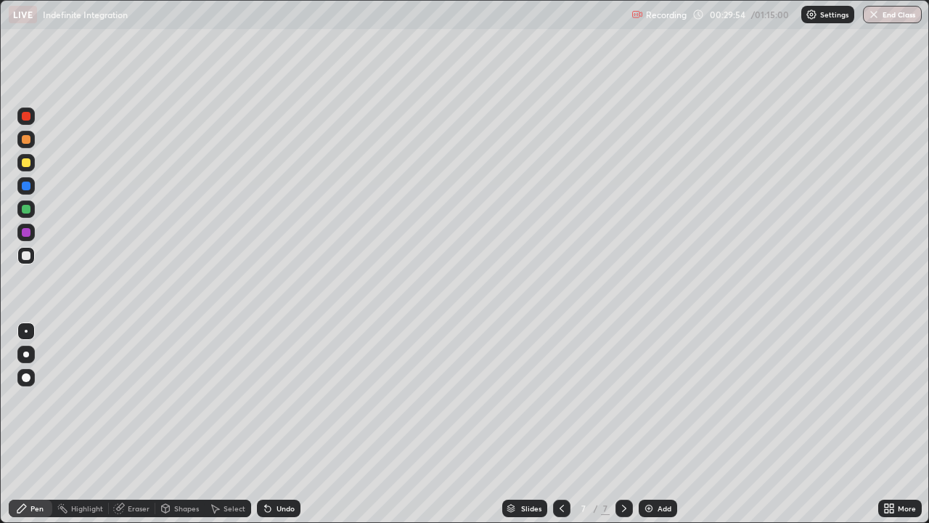
click at [27, 256] on div at bounding box center [26, 255] width 9 height 9
click at [137, 424] on div "Eraser" at bounding box center [139, 508] width 22 height 7
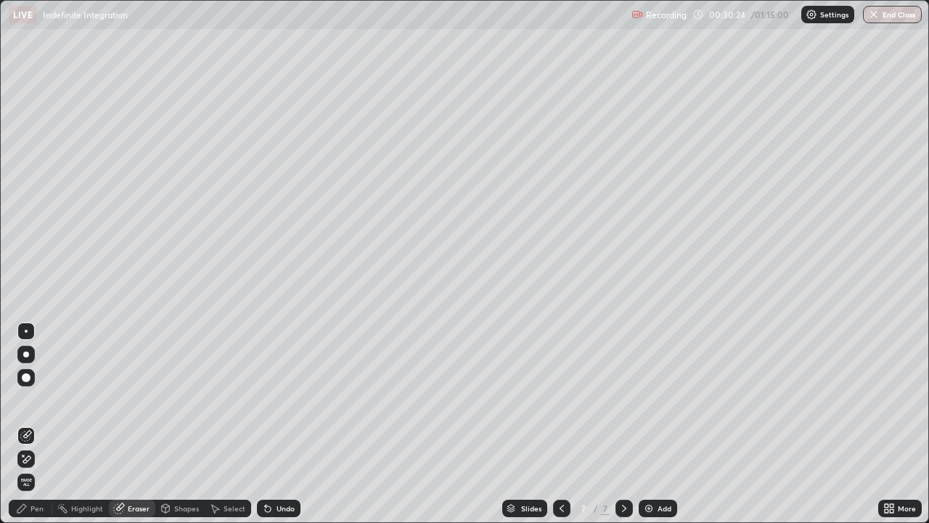
click at [44, 424] on div "Pen" at bounding box center [31, 507] width 44 height 17
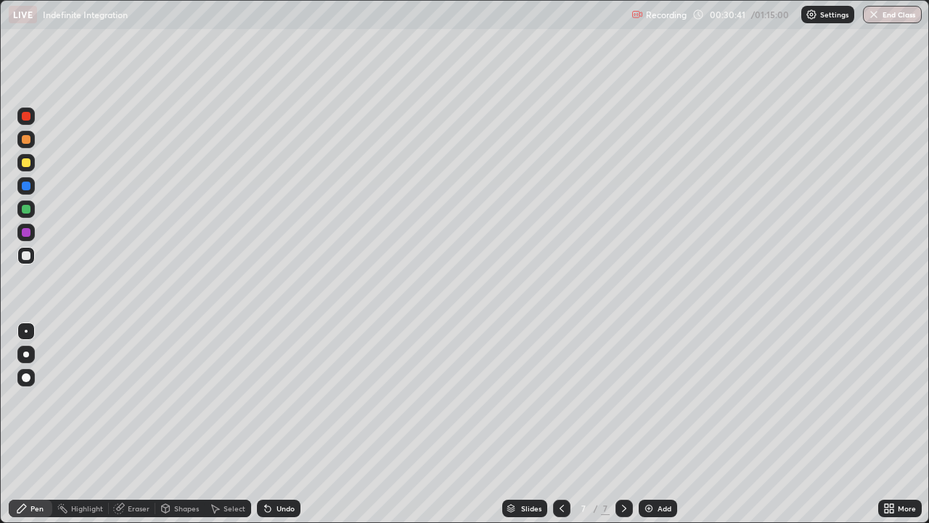
click at [25, 208] on div at bounding box center [26, 209] width 9 height 9
click at [134, 424] on div "Eraser" at bounding box center [132, 507] width 46 height 17
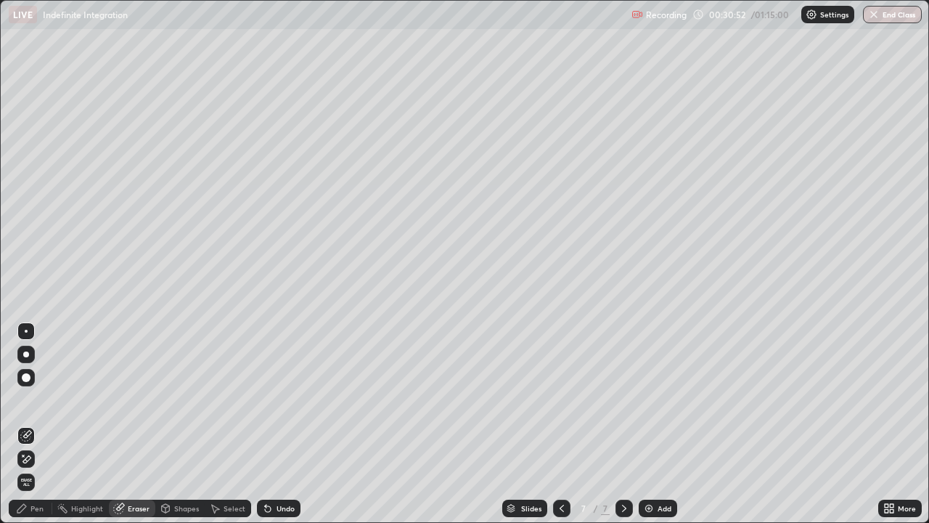
click at [44, 424] on div "Pen" at bounding box center [31, 507] width 44 height 17
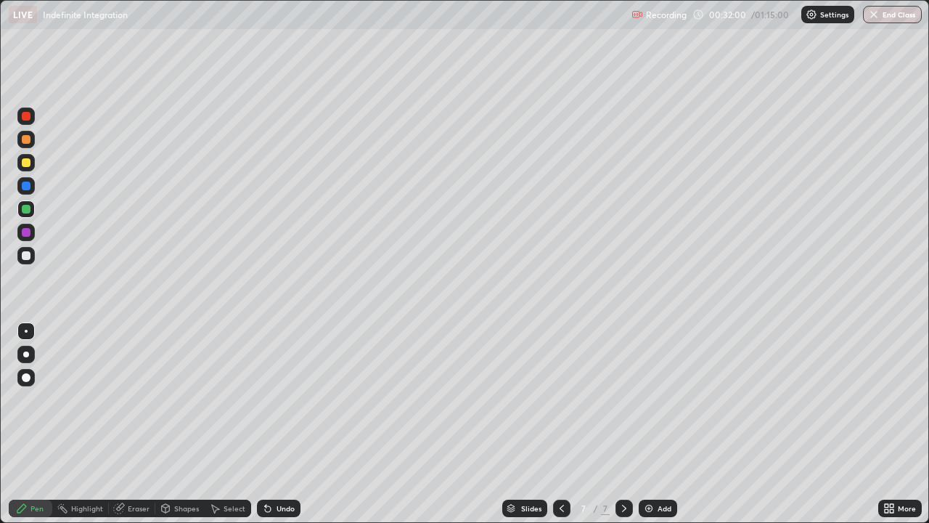
click at [25, 256] on div at bounding box center [26, 255] width 9 height 9
click at [147, 424] on div "Eraser" at bounding box center [139, 508] width 22 height 7
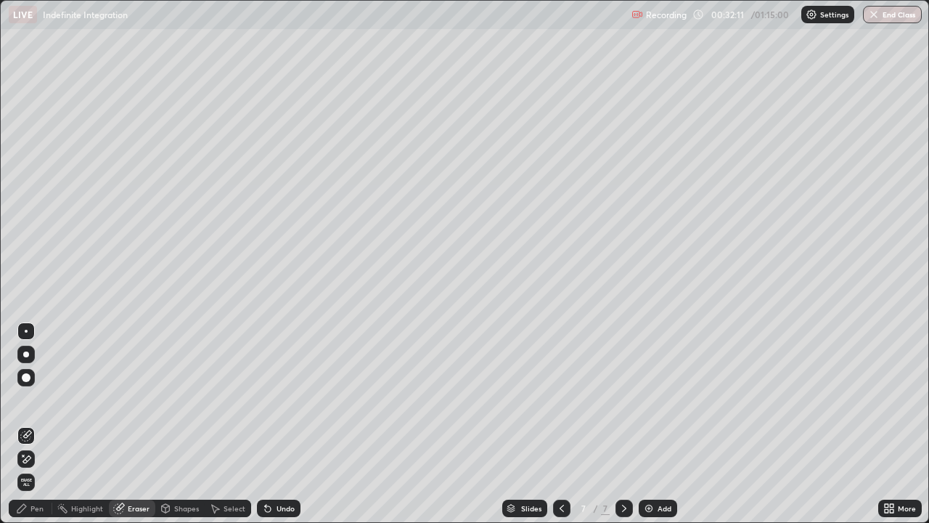
click at [38, 424] on div "Pen" at bounding box center [36, 508] width 13 height 7
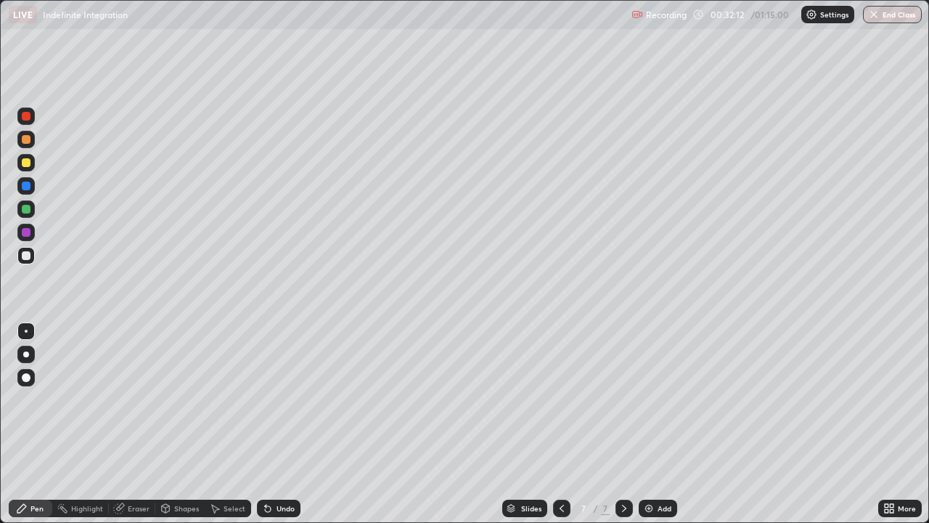
click at [28, 263] on div at bounding box center [25, 255] width 17 height 17
click at [33, 143] on div at bounding box center [25, 139] width 17 height 17
click at [651, 424] on img at bounding box center [649, 508] width 12 height 12
click at [29, 256] on div at bounding box center [26, 255] width 9 height 9
click at [560, 424] on icon at bounding box center [562, 508] width 4 height 7
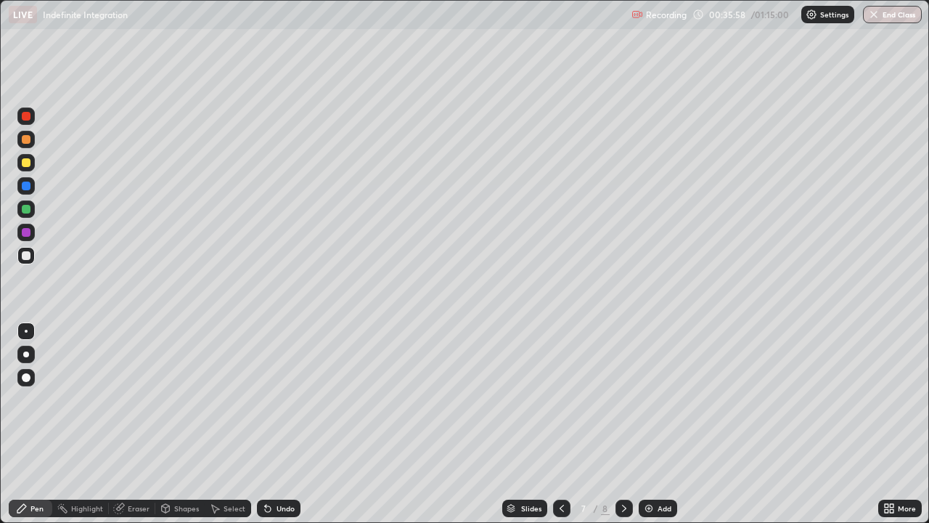
click at [616, 424] on div at bounding box center [624, 507] width 17 height 17
click at [134, 424] on div "Eraser" at bounding box center [132, 507] width 46 height 17
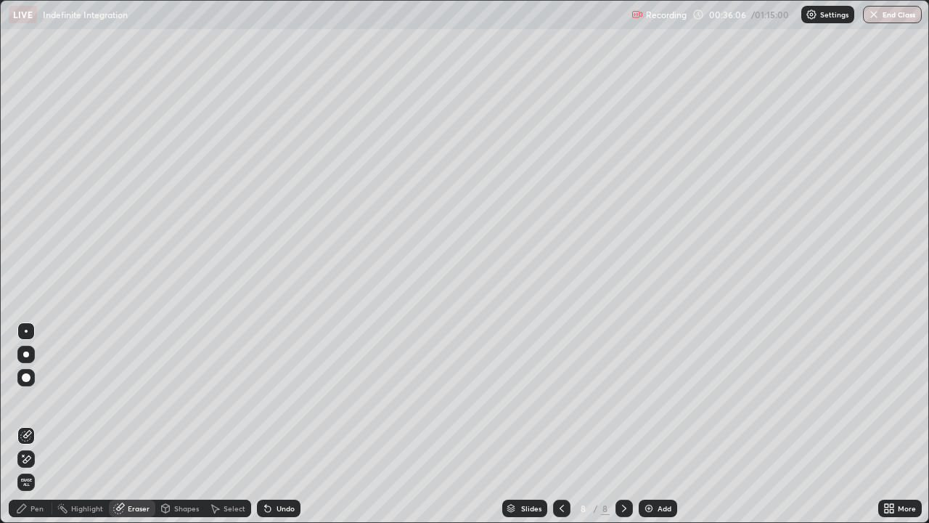
click at [44, 424] on div "Pen" at bounding box center [31, 507] width 44 height 17
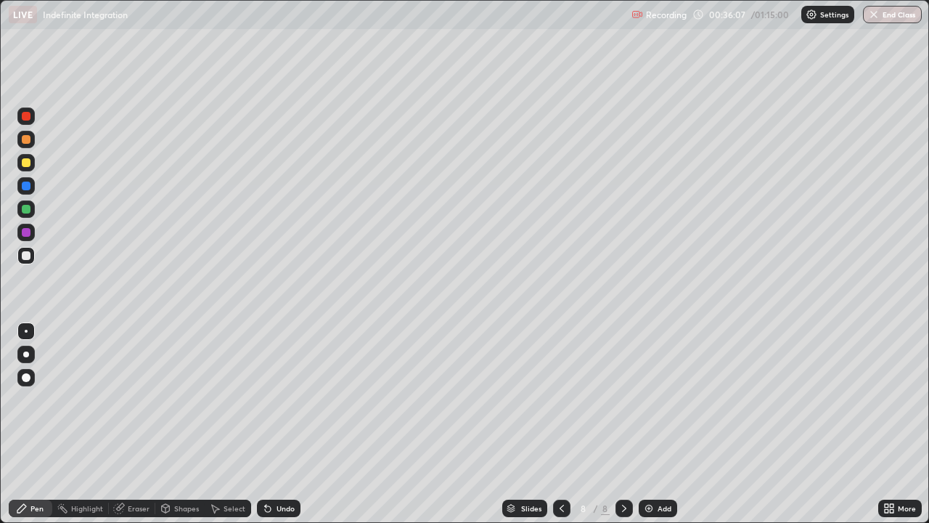
click at [28, 257] on div at bounding box center [26, 255] width 9 height 9
click at [554, 424] on div at bounding box center [561, 507] width 17 height 17
click at [623, 424] on icon at bounding box center [625, 508] width 12 height 12
click at [560, 424] on icon at bounding box center [562, 508] width 12 height 12
click at [623, 424] on icon at bounding box center [625, 508] width 12 height 12
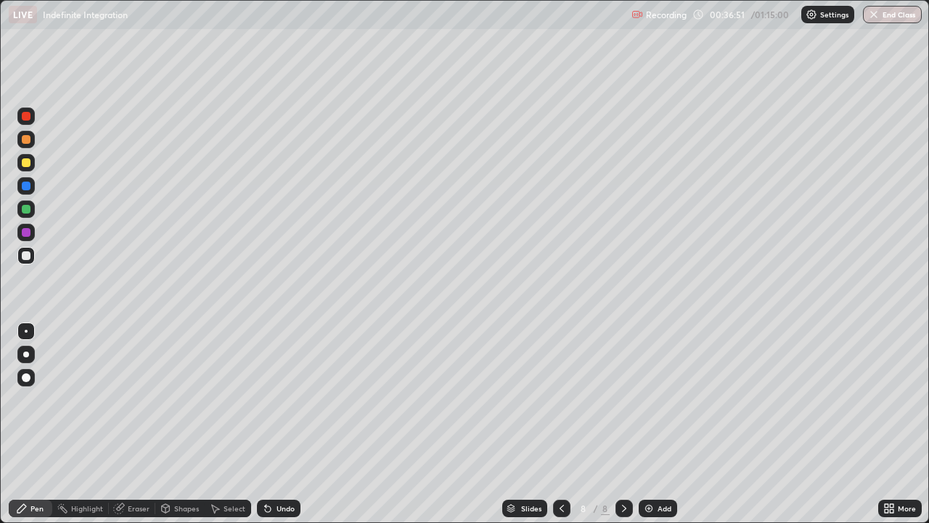
click at [31, 208] on div at bounding box center [25, 208] width 17 height 17
click at [32, 232] on div at bounding box center [25, 232] width 17 height 17
click at [28, 254] on div at bounding box center [26, 255] width 9 height 9
click at [33, 234] on div at bounding box center [25, 232] width 17 height 17
click at [32, 211] on div at bounding box center [25, 208] width 17 height 17
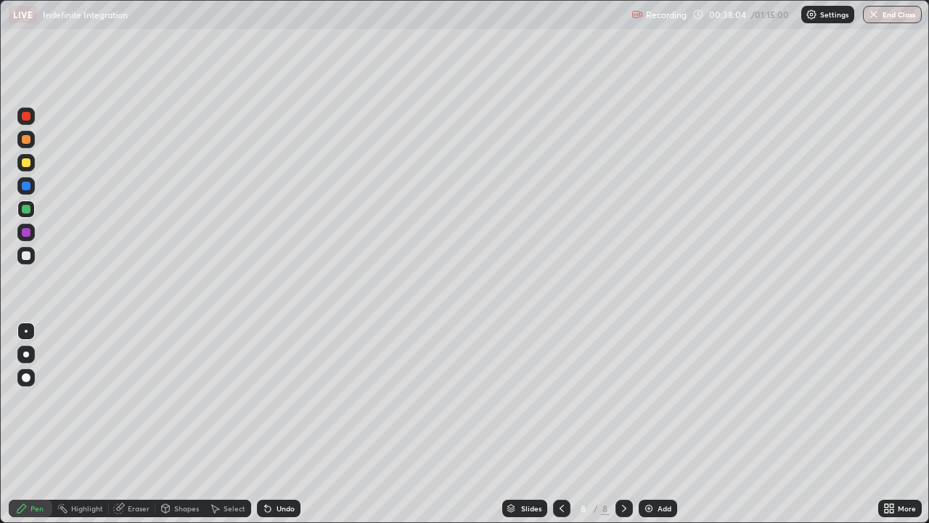
click at [31, 164] on div at bounding box center [25, 162] width 17 height 17
click at [31, 234] on div at bounding box center [25, 232] width 17 height 17
click at [23, 266] on div at bounding box center [25, 255] width 17 height 23
click at [142, 424] on div "Eraser" at bounding box center [132, 507] width 46 height 17
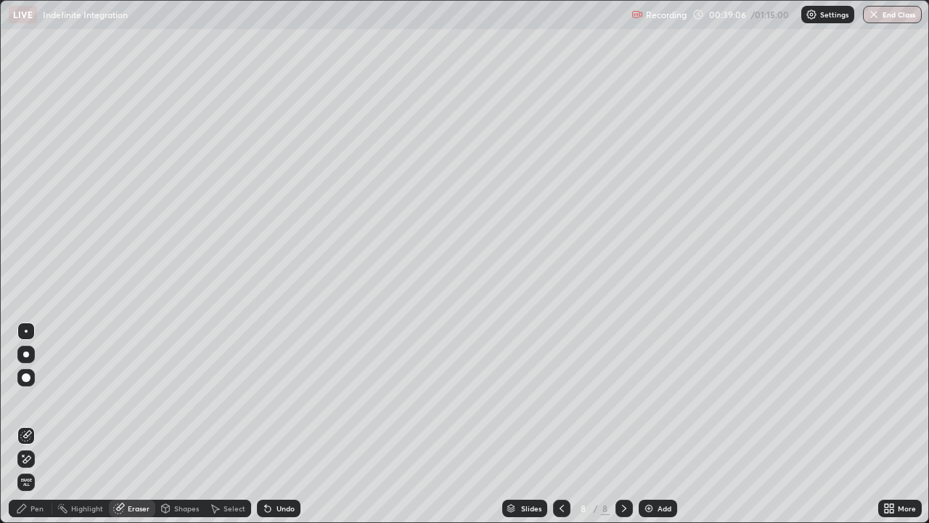
click at [44, 424] on div "Pen" at bounding box center [31, 507] width 44 height 17
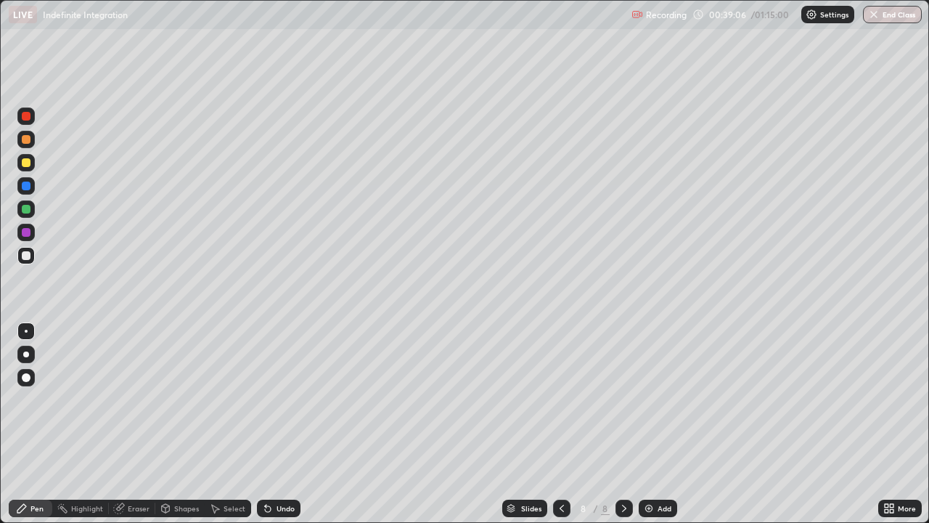
click at [28, 234] on div at bounding box center [26, 232] width 9 height 9
click at [31, 263] on div at bounding box center [25, 255] width 17 height 17
click at [33, 160] on div at bounding box center [25, 162] width 17 height 17
click at [560, 424] on icon at bounding box center [562, 508] width 12 height 12
click at [623, 424] on icon at bounding box center [625, 508] width 12 height 12
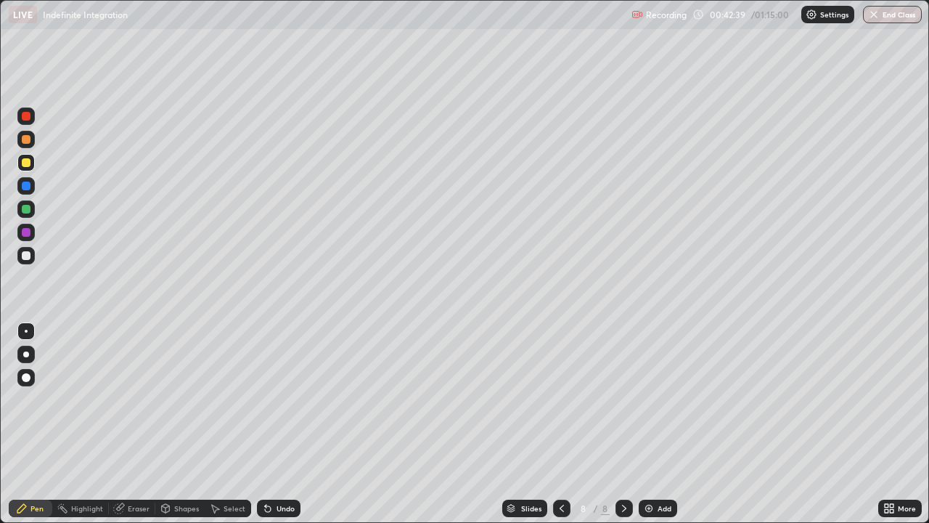
click at [652, 424] on img at bounding box center [649, 508] width 12 height 12
click at [26, 166] on div at bounding box center [26, 162] width 9 height 9
click at [28, 163] on div at bounding box center [26, 162] width 9 height 9
click at [33, 232] on div at bounding box center [25, 232] width 17 height 17
click at [25, 256] on div at bounding box center [26, 255] width 9 height 9
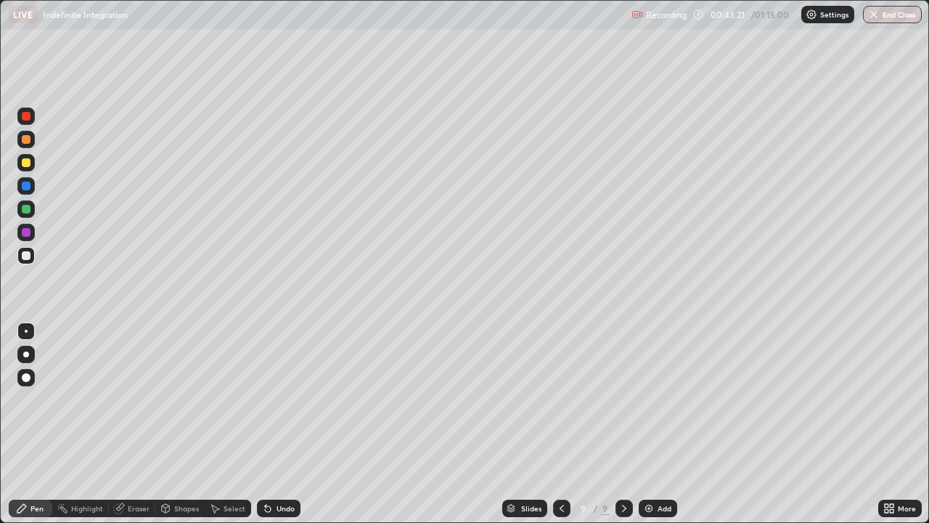
click at [22, 256] on div at bounding box center [26, 255] width 9 height 9
click at [23, 253] on div at bounding box center [26, 255] width 9 height 9
click at [127, 424] on div "Eraser" at bounding box center [132, 507] width 46 height 17
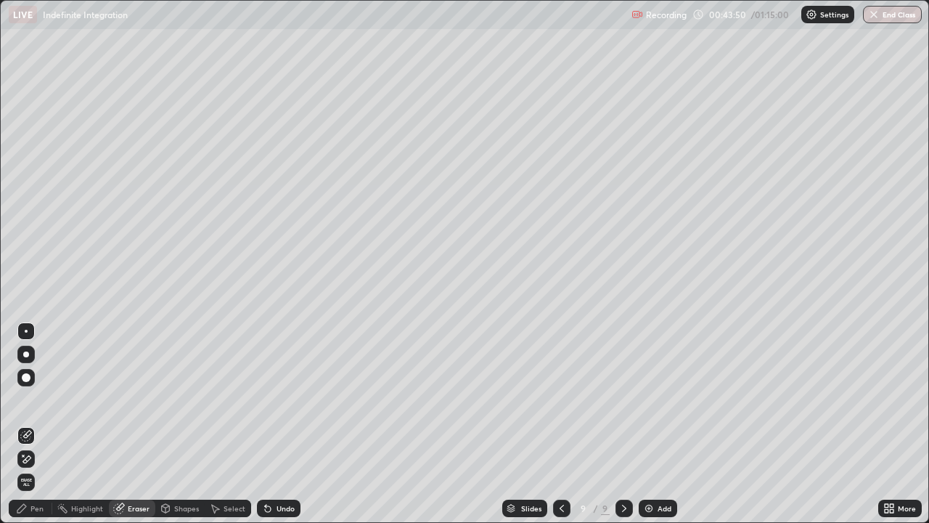
click at [38, 424] on div "Pen" at bounding box center [31, 507] width 44 height 17
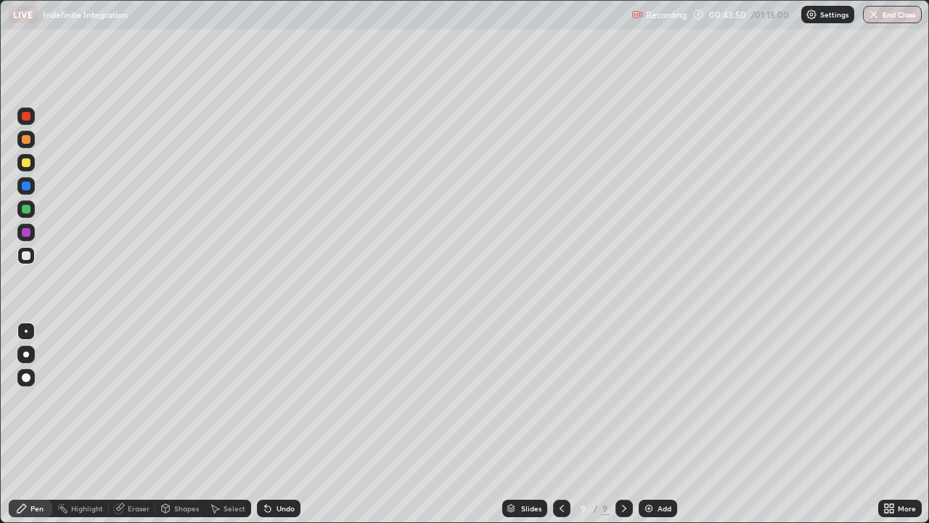
click at [30, 231] on div at bounding box center [26, 232] width 9 height 9
click at [25, 256] on div at bounding box center [26, 255] width 9 height 9
click at [134, 424] on div "Eraser" at bounding box center [132, 507] width 46 height 17
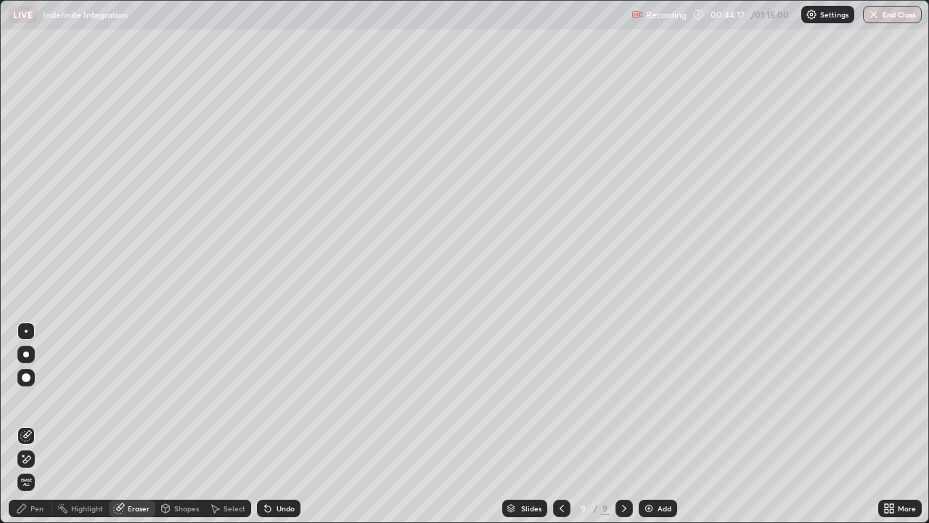
click at [33, 424] on div "Pen" at bounding box center [31, 507] width 44 height 17
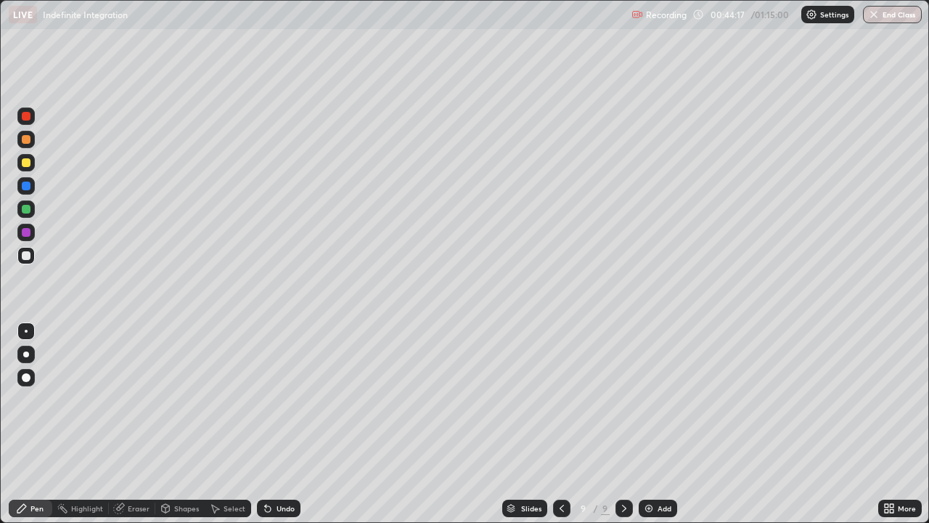
click at [32, 256] on div at bounding box center [25, 255] width 17 height 17
click at [27, 208] on div at bounding box center [26, 209] width 9 height 9
click at [28, 229] on div at bounding box center [26, 232] width 9 height 9
click at [25, 253] on div at bounding box center [26, 255] width 9 height 9
click at [27, 207] on div at bounding box center [26, 209] width 9 height 9
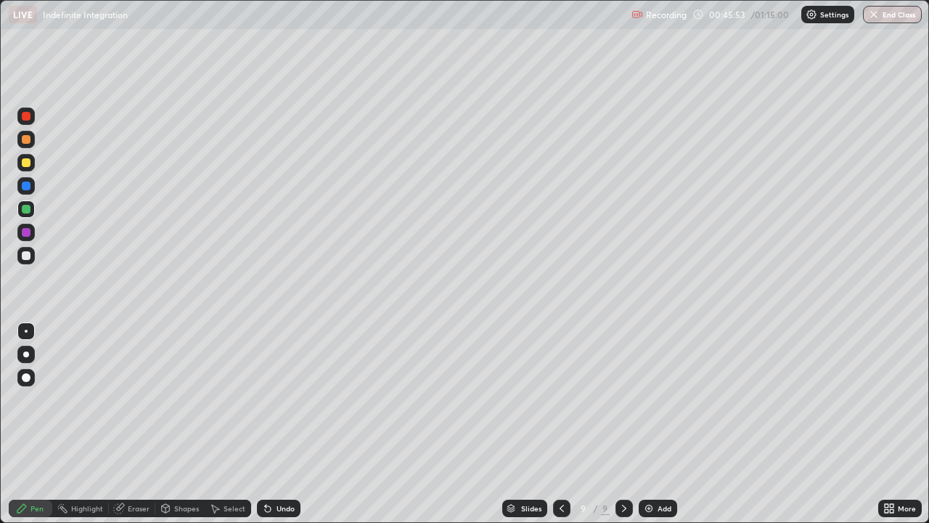
click at [25, 261] on div at bounding box center [25, 255] width 17 height 17
click at [29, 264] on div at bounding box center [25, 255] width 17 height 17
click at [27, 255] on div at bounding box center [26, 255] width 9 height 9
click at [650, 424] on img at bounding box center [649, 508] width 12 height 12
click at [27, 256] on div at bounding box center [26, 255] width 9 height 9
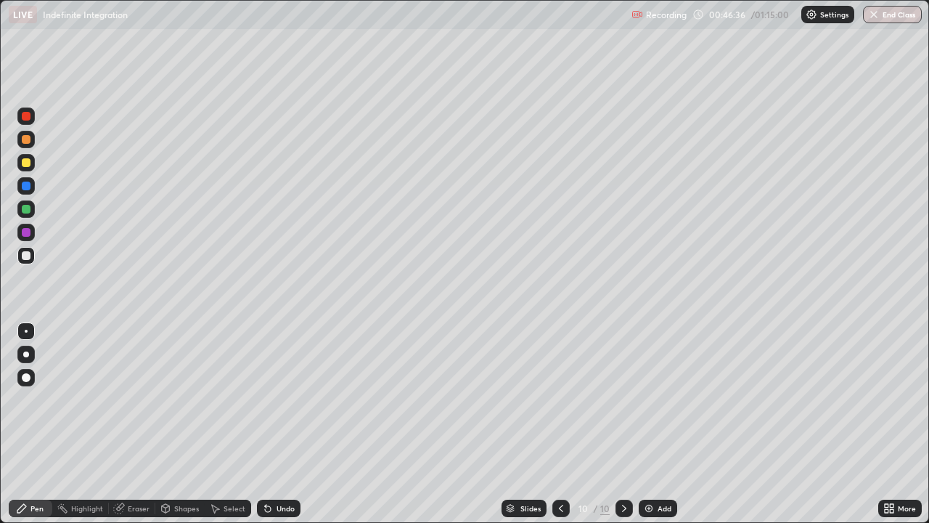
click at [28, 163] on div at bounding box center [26, 162] width 9 height 9
click at [28, 165] on div at bounding box center [26, 162] width 9 height 9
click at [25, 165] on div at bounding box center [26, 162] width 9 height 9
click at [25, 163] on div at bounding box center [26, 162] width 9 height 9
click at [137, 424] on div "Eraser" at bounding box center [132, 507] width 46 height 17
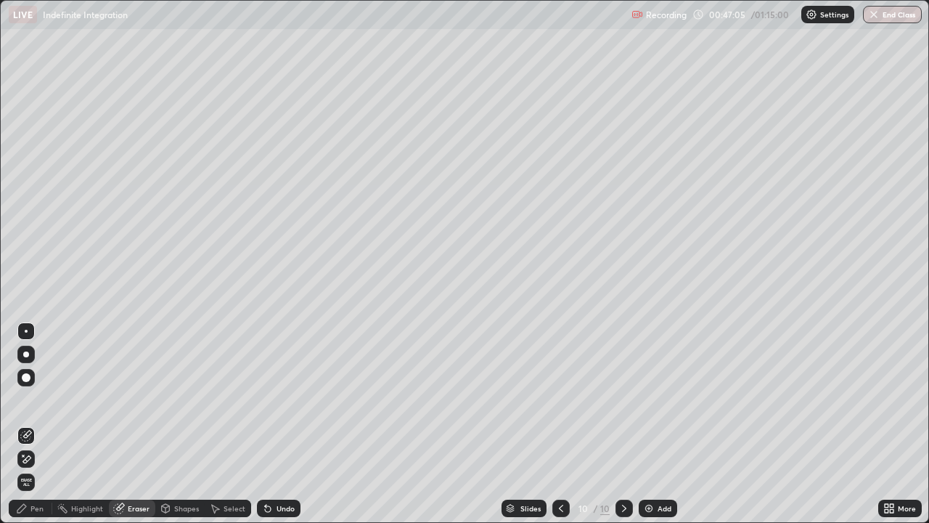
click at [44, 424] on div "Pen" at bounding box center [31, 507] width 44 height 17
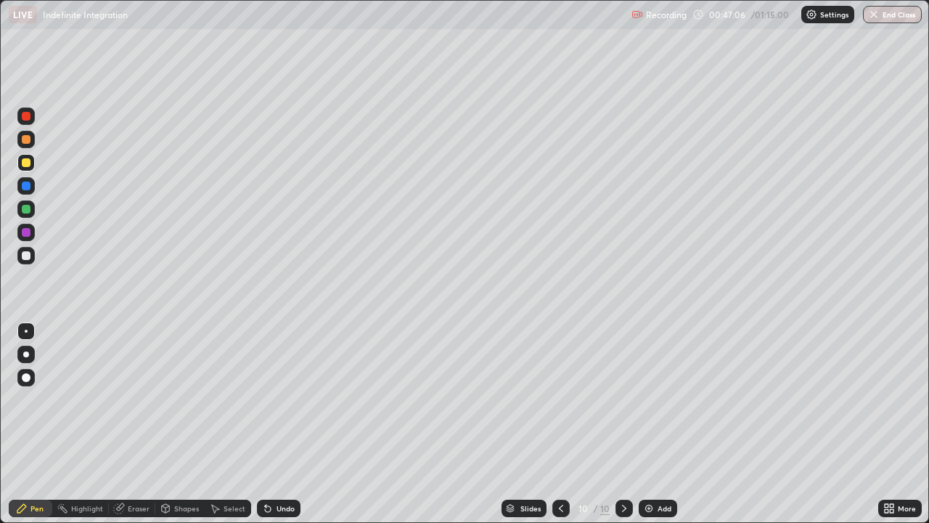
click at [29, 209] on div at bounding box center [26, 209] width 9 height 9
click at [28, 256] on div at bounding box center [26, 255] width 9 height 9
click at [144, 424] on div "Eraser" at bounding box center [132, 507] width 46 height 17
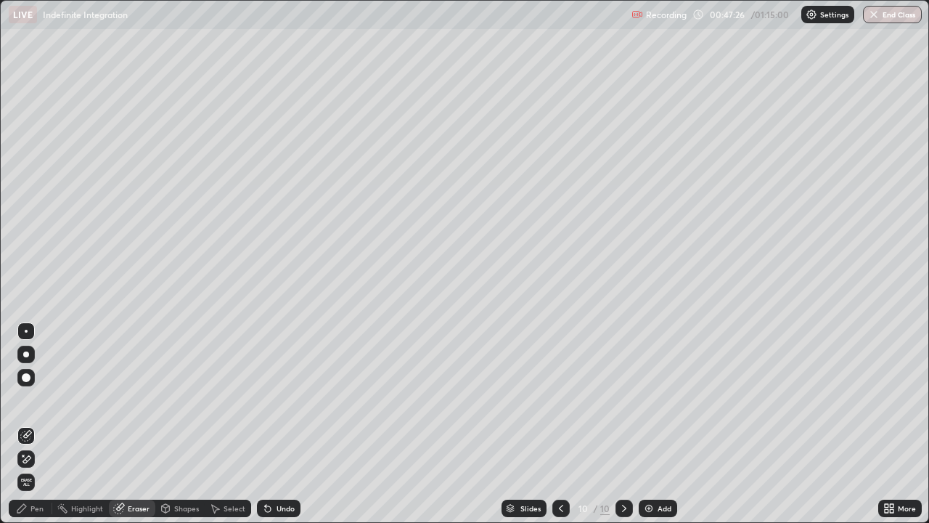
click at [41, 424] on div "Pen" at bounding box center [36, 508] width 13 height 7
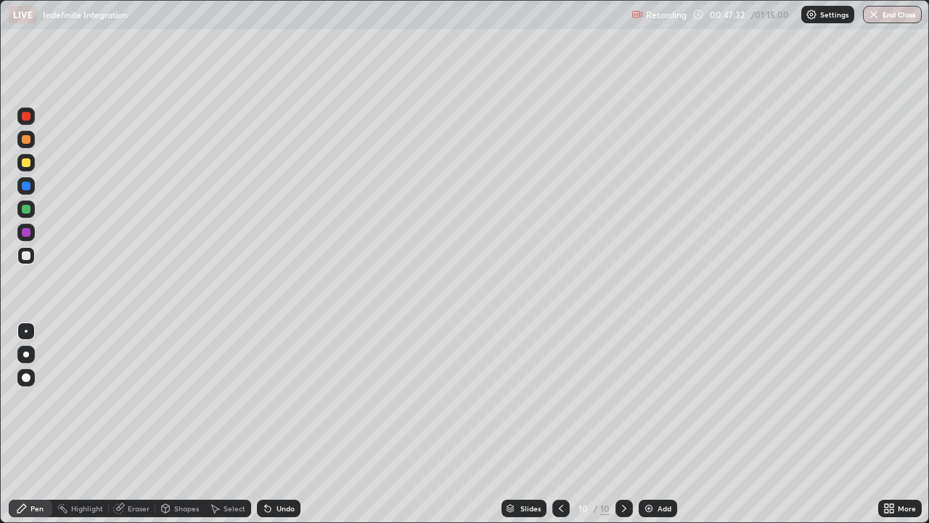
click at [27, 232] on div at bounding box center [26, 232] width 9 height 9
click at [23, 257] on div at bounding box center [26, 255] width 9 height 9
click at [27, 252] on div at bounding box center [26, 255] width 9 height 9
click at [142, 424] on div "Eraser" at bounding box center [132, 507] width 46 height 17
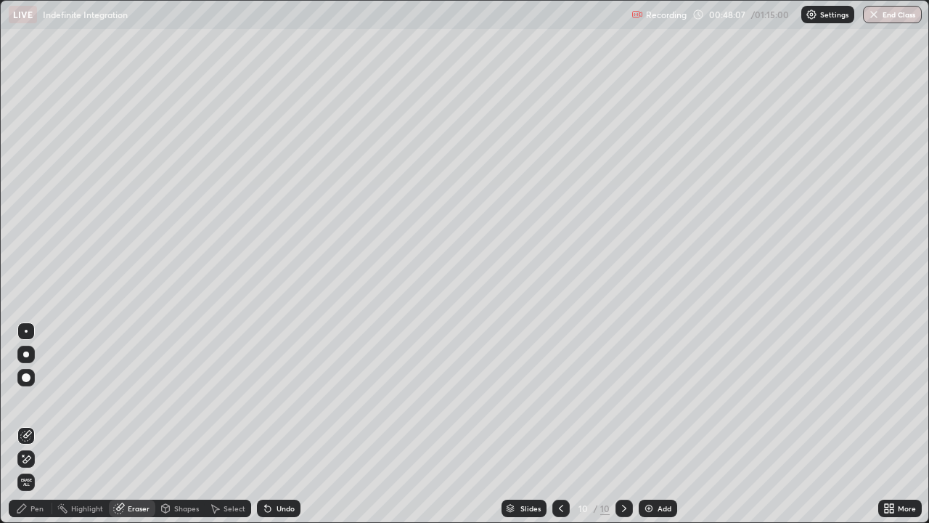
click at [45, 424] on div "Pen" at bounding box center [31, 507] width 44 height 17
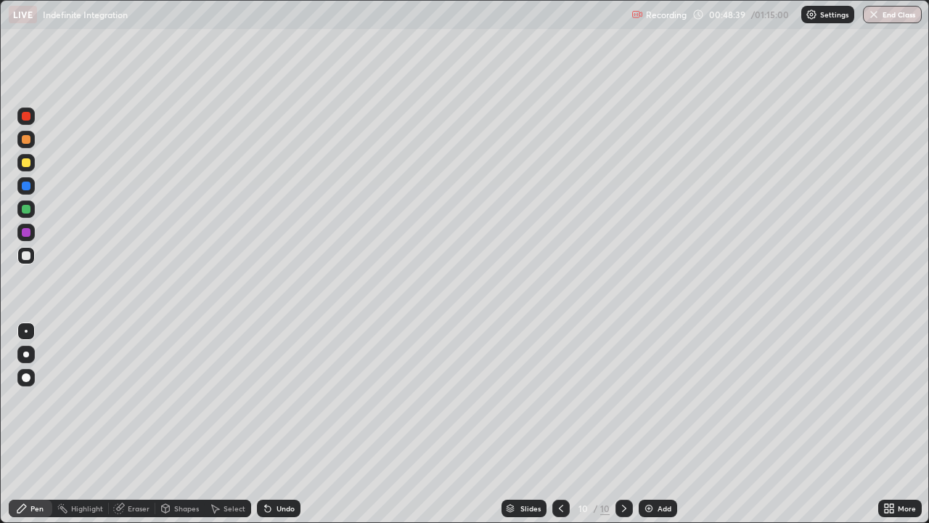
click at [28, 233] on div at bounding box center [26, 232] width 9 height 9
click at [31, 257] on div at bounding box center [25, 255] width 17 height 17
click at [144, 424] on div "Eraser" at bounding box center [132, 507] width 46 height 17
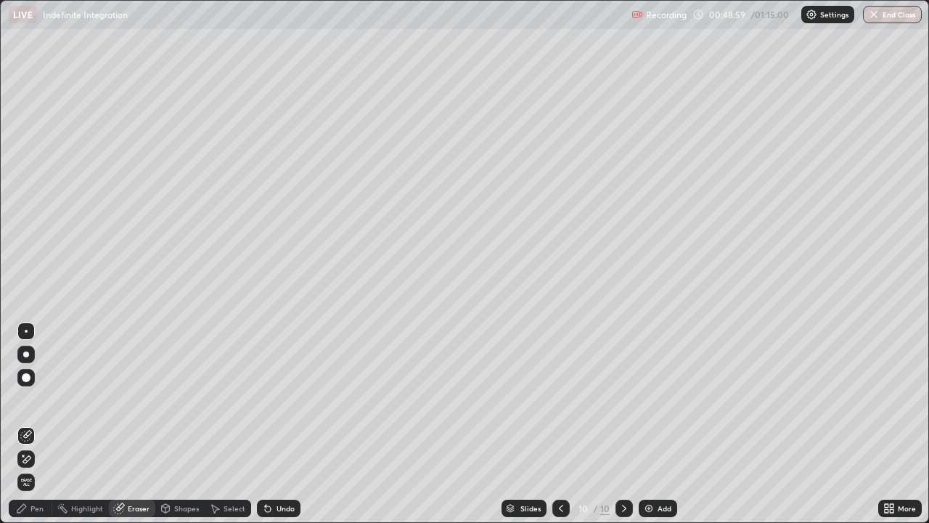
click at [41, 424] on div "Pen" at bounding box center [31, 507] width 44 height 17
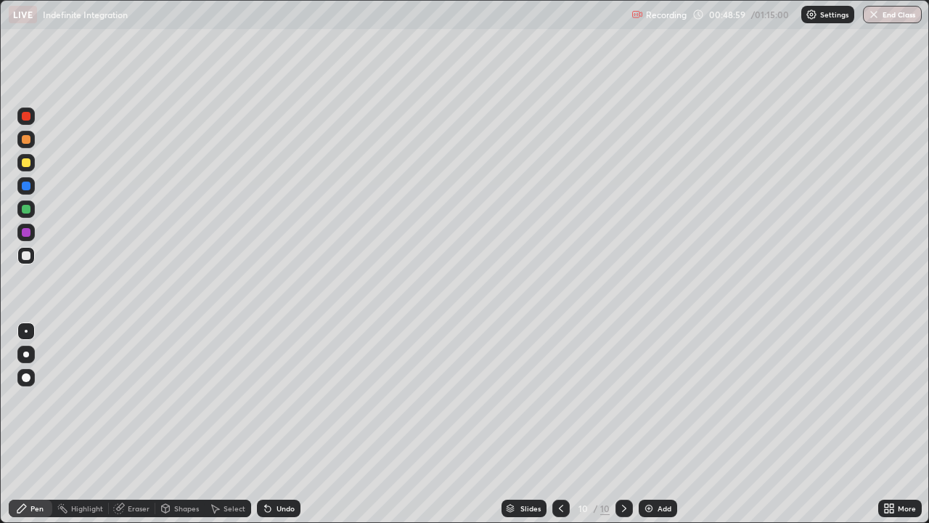
click at [25, 253] on div at bounding box center [26, 255] width 9 height 9
click at [140, 424] on div "Eraser" at bounding box center [139, 508] width 22 height 7
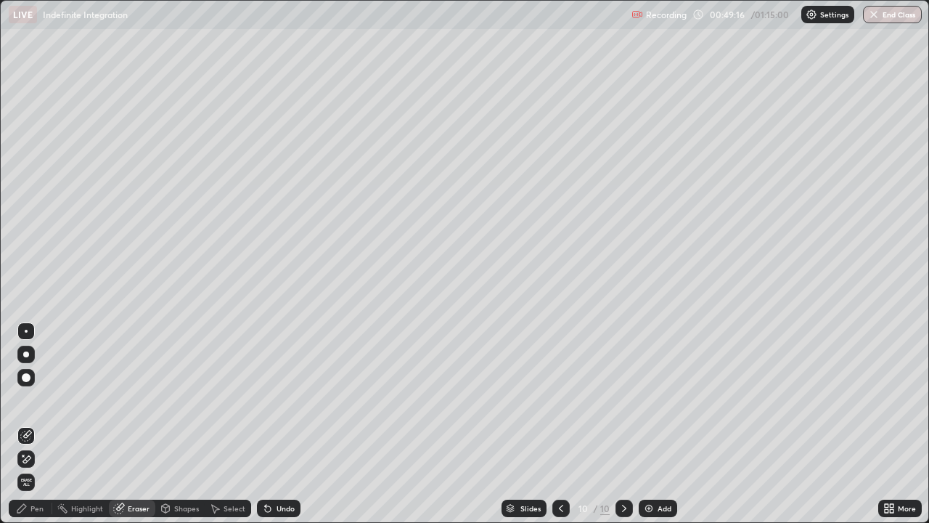
click at [40, 424] on div "Pen" at bounding box center [36, 508] width 13 height 7
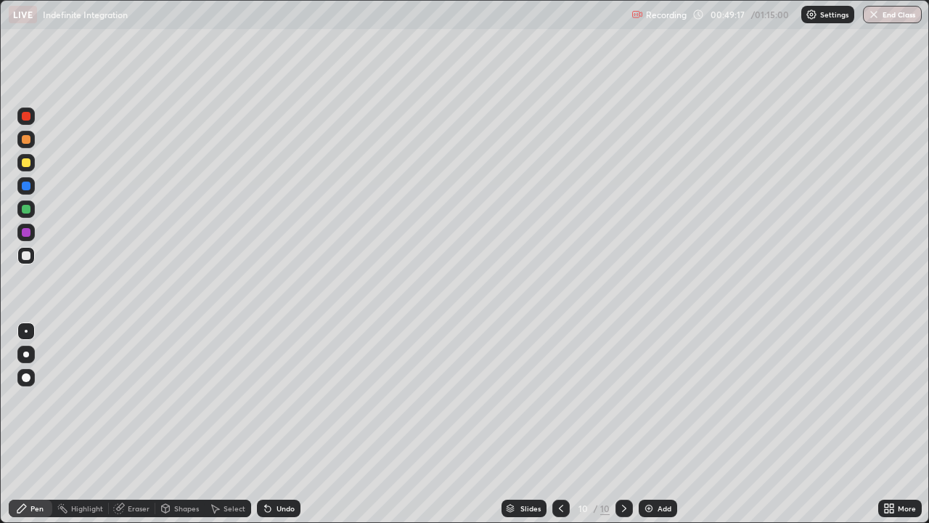
click at [30, 262] on div at bounding box center [25, 255] width 17 height 17
click at [138, 424] on div "Eraser" at bounding box center [139, 508] width 22 height 7
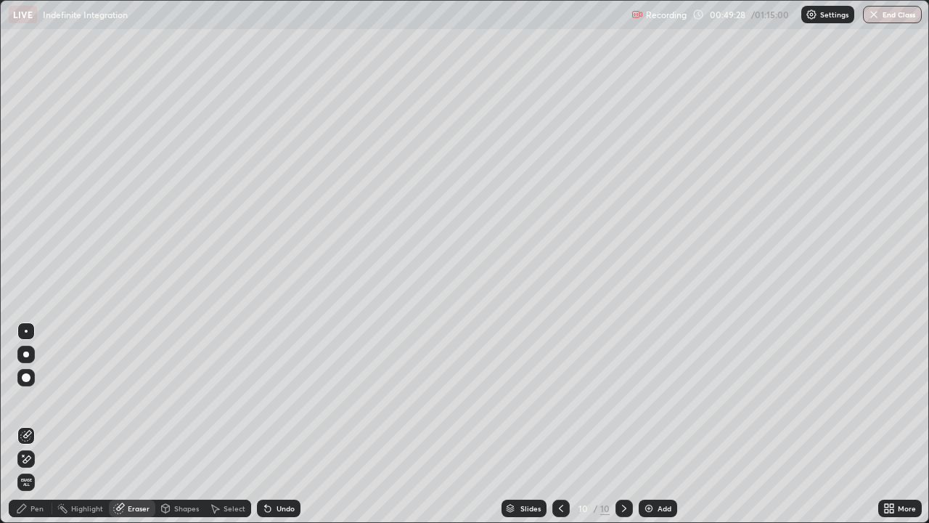
click at [38, 424] on div "Pen" at bounding box center [31, 507] width 44 height 17
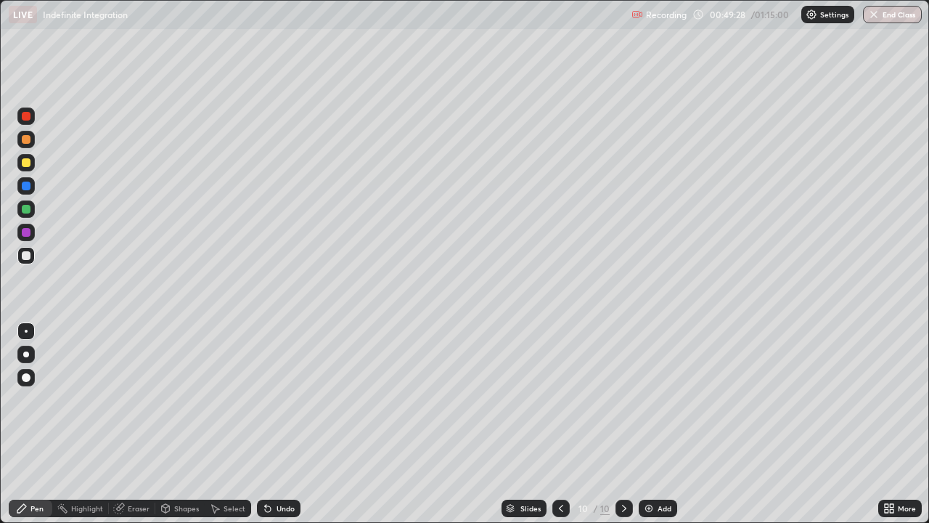
click at [23, 275] on div "Erase all" at bounding box center [26, 261] width 35 height 465
click at [25, 211] on div at bounding box center [26, 209] width 9 height 9
click at [28, 261] on div at bounding box center [25, 255] width 17 height 17
click at [26, 233] on div at bounding box center [26, 232] width 9 height 9
click at [27, 232] on div at bounding box center [26, 232] width 9 height 9
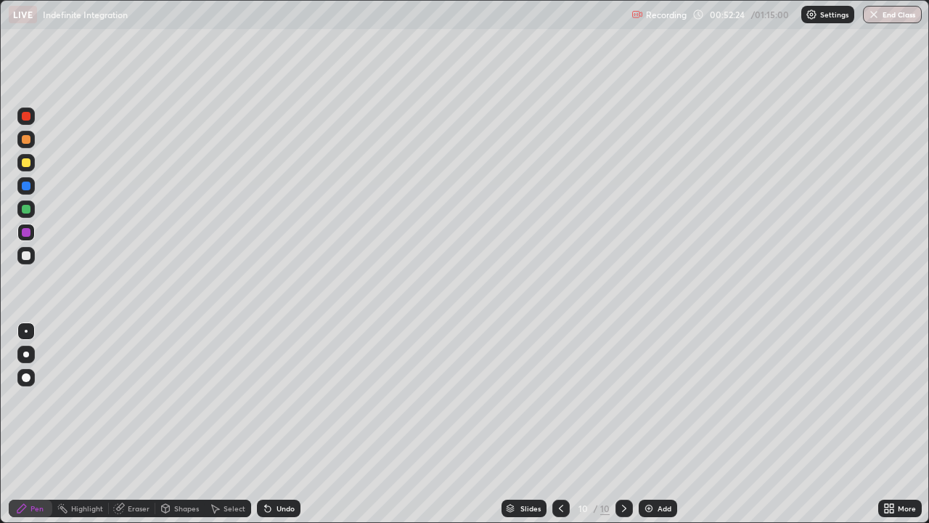
click at [26, 256] on div at bounding box center [26, 255] width 9 height 9
click at [142, 424] on div "Eraser" at bounding box center [139, 508] width 22 height 7
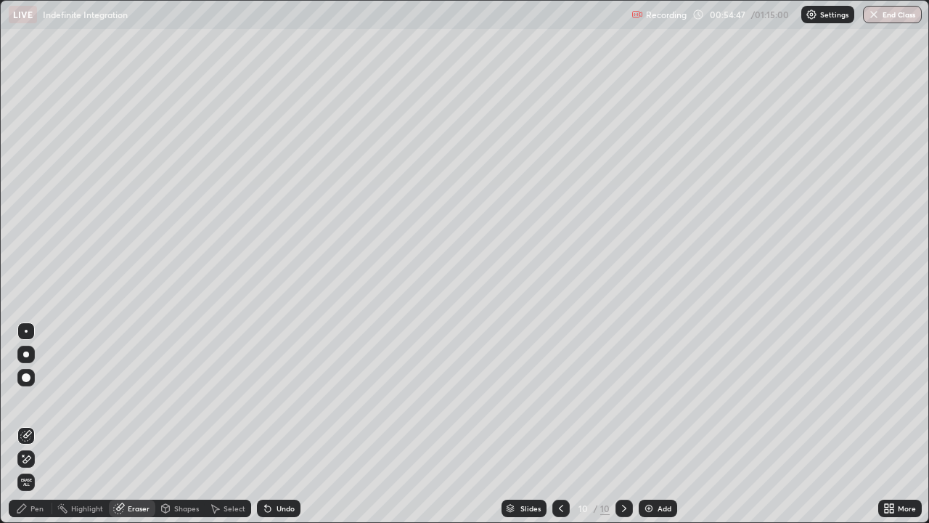
click at [41, 424] on div "Pen" at bounding box center [36, 508] width 13 height 7
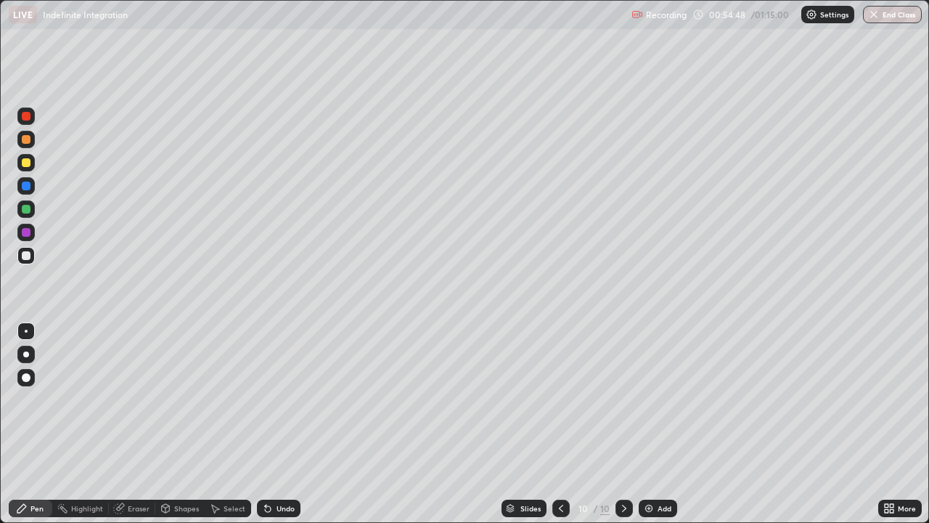
click at [30, 188] on div at bounding box center [26, 185] width 9 height 9
click at [28, 187] on div at bounding box center [26, 185] width 9 height 9
click at [643, 424] on img at bounding box center [649, 508] width 12 height 12
click at [25, 257] on div at bounding box center [26, 255] width 9 height 9
click at [560, 424] on icon at bounding box center [562, 508] width 12 height 12
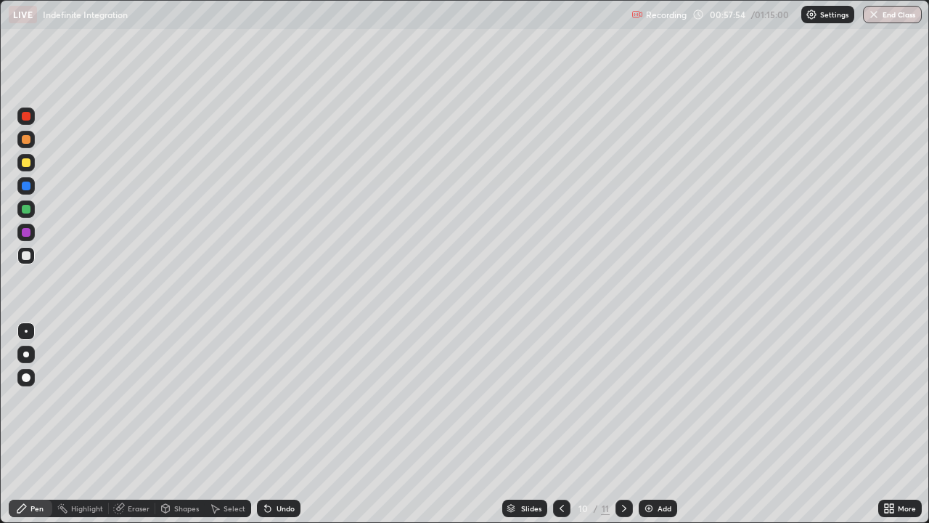
click at [621, 424] on icon at bounding box center [625, 508] width 12 height 12
click at [560, 424] on icon at bounding box center [562, 508] width 12 height 12
click at [619, 424] on div at bounding box center [624, 507] width 17 height 17
click at [560, 424] on icon at bounding box center [562, 508] width 12 height 12
click at [619, 424] on icon at bounding box center [625, 508] width 12 height 12
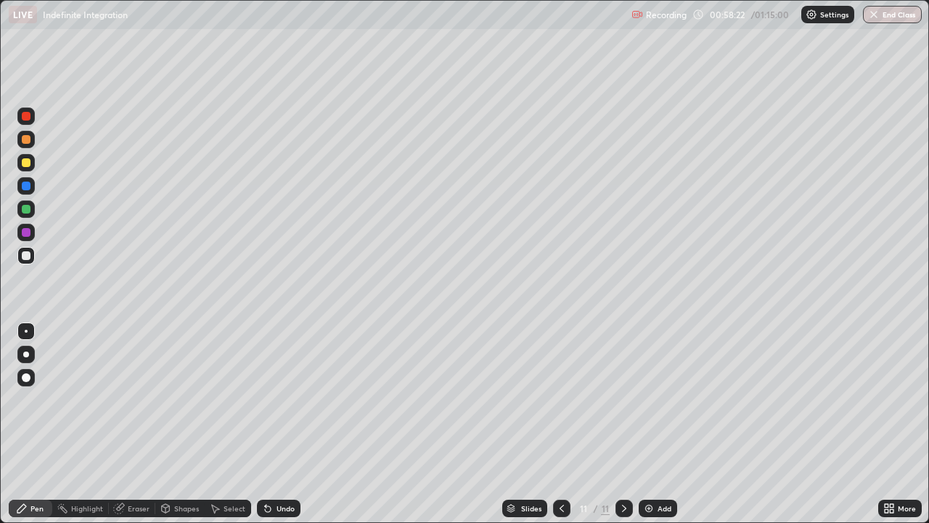
click at [561, 424] on div at bounding box center [561, 507] width 17 height 17
click at [618, 424] on div at bounding box center [624, 507] width 17 height 17
click at [30, 208] on div at bounding box center [26, 209] width 9 height 9
click at [28, 253] on div at bounding box center [26, 255] width 9 height 9
click at [26, 210] on div at bounding box center [26, 209] width 9 height 9
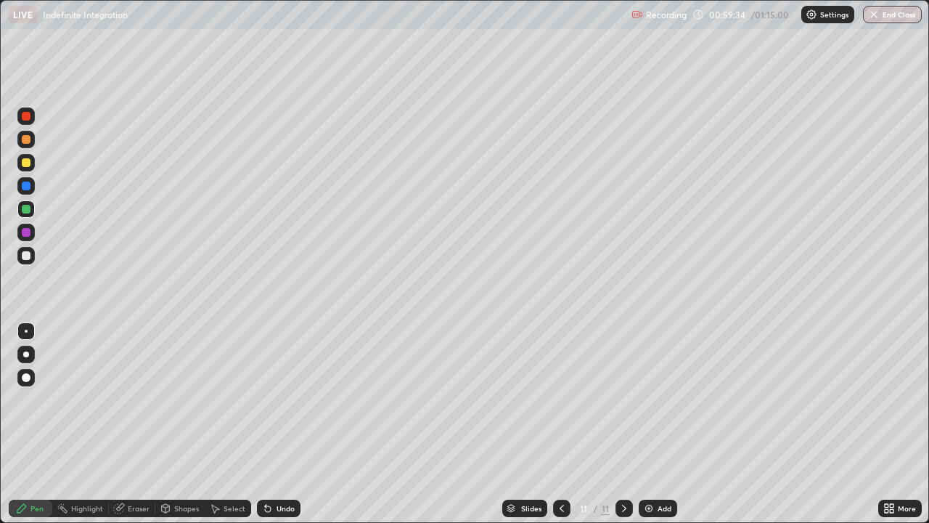
click at [25, 255] on div at bounding box center [26, 255] width 9 height 9
click at [28, 261] on div at bounding box center [25, 255] width 17 height 17
click at [30, 212] on div at bounding box center [25, 208] width 17 height 17
click at [33, 256] on div at bounding box center [25, 255] width 17 height 17
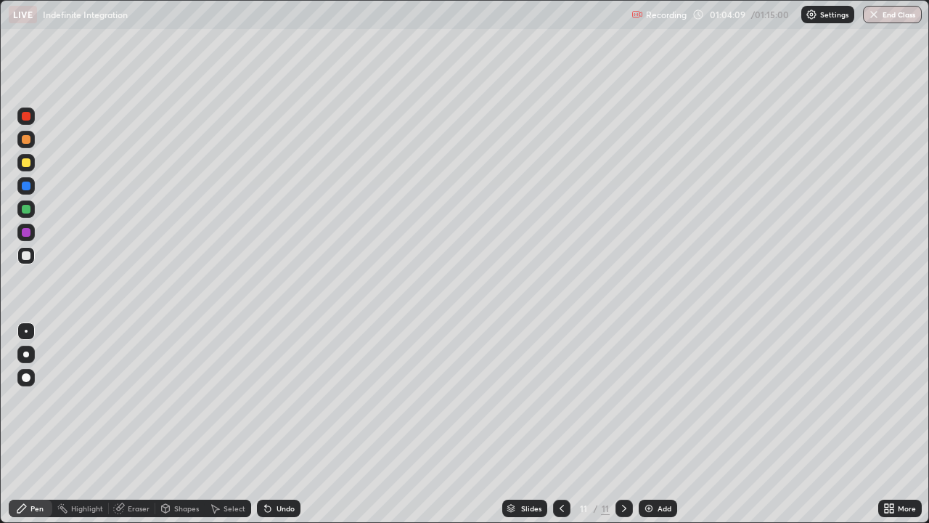
click at [33, 208] on div at bounding box center [25, 208] width 17 height 17
click at [31, 232] on div at bounding box center [25, 232] width 17 height 17
click at [139, 424] on div "Eraser" at bounding box center [139, 508] width 22 height 7
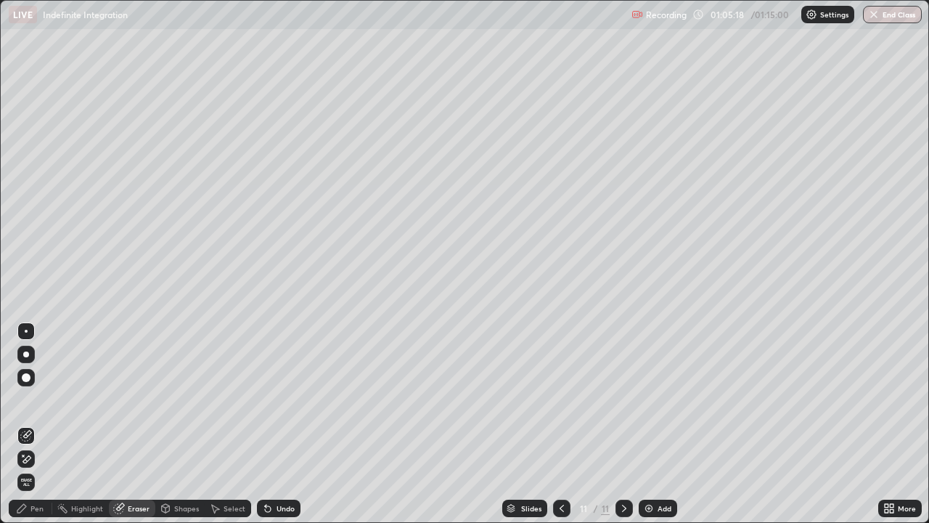
click at [43, 424] on div "Pen" at bounding box center [31, 507] width 44 height 17
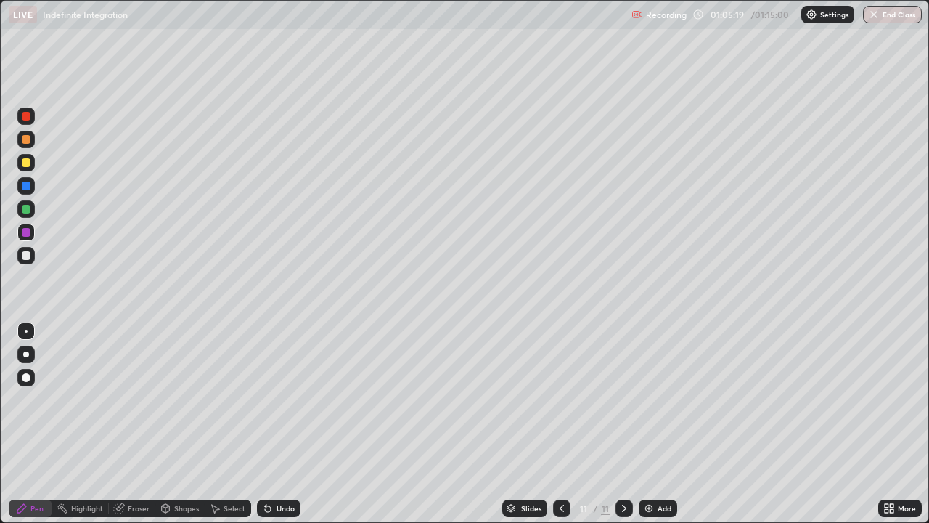
click at [30, 187] on div at bounding box center [26, 185] width 9 height 9
click at [33, 166] on div at bounding box center [25, 162] width 17 height 17
click at [30, 264] on div at bounding box center [25, 255] width 17 height 17
click at [26, 261] on div at bounding box center [25, 255] width 17 height 17
click at [645, 424] on img at bounding box center [649, 508] width 12 height 12
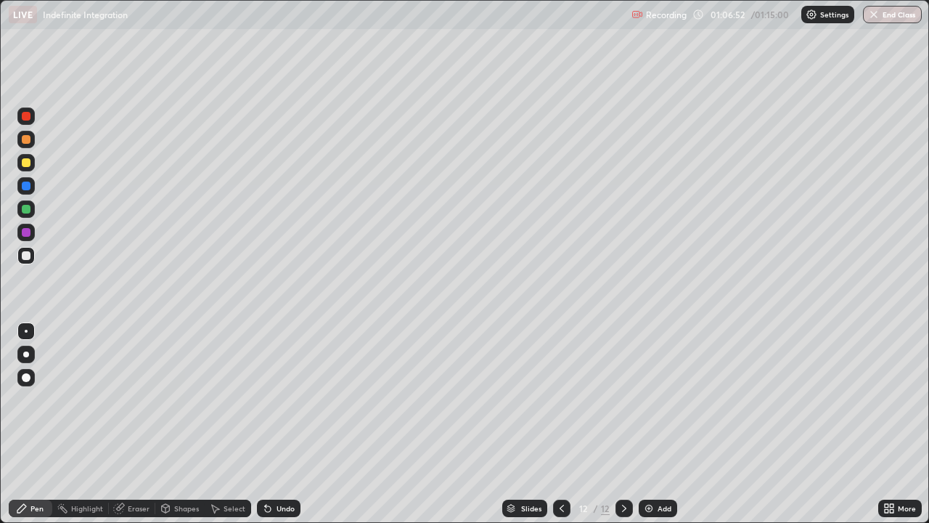
click at [29, 257] on div at bounding box center [26, 255] width 9 height 9
click at [136, 424] on div "Eraser" at bounding box center [132, 507] width 46 height 17
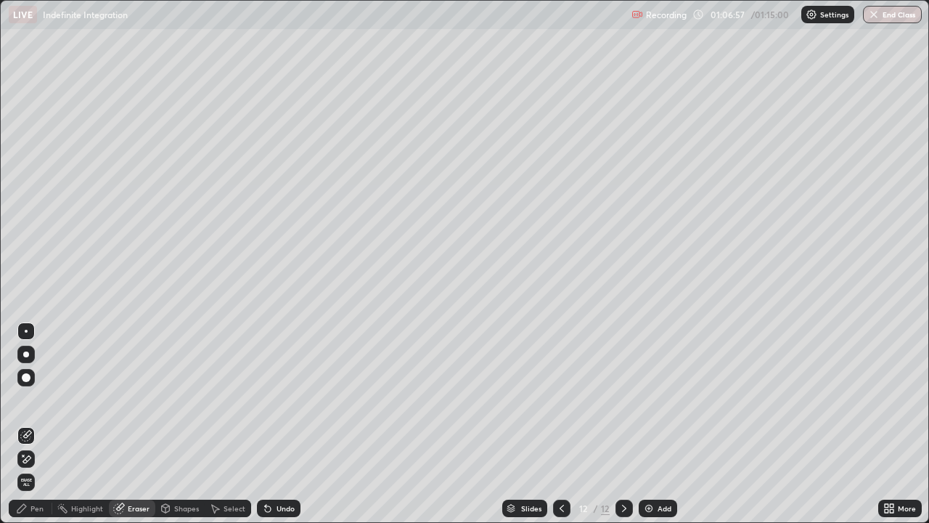
click at [43, 424] on div "Pen" at bounding box center [31, 507] width 44 height 17
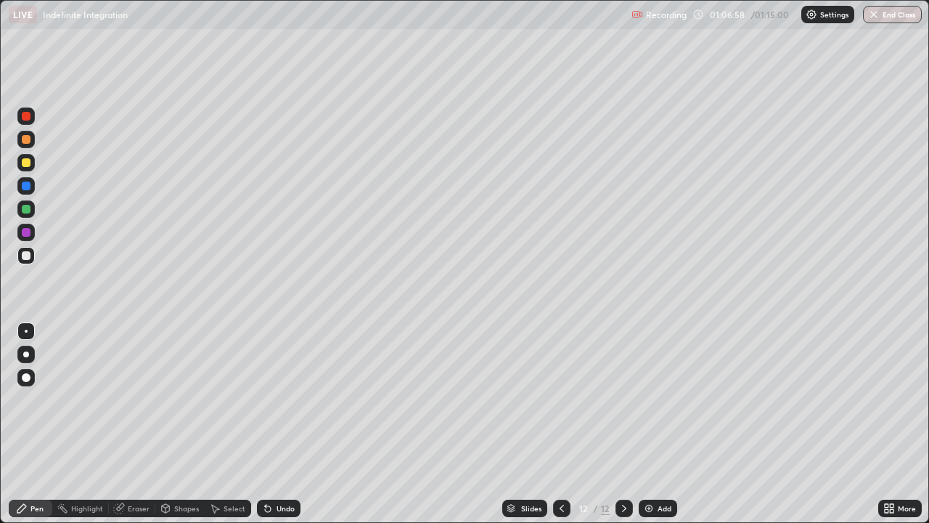
click at [29, 253] on div at bounding box center [26, 255] width 9 height 9
click at [134, 424] on div "Eraser" at bounding box center [132, 507] width 46 height 17
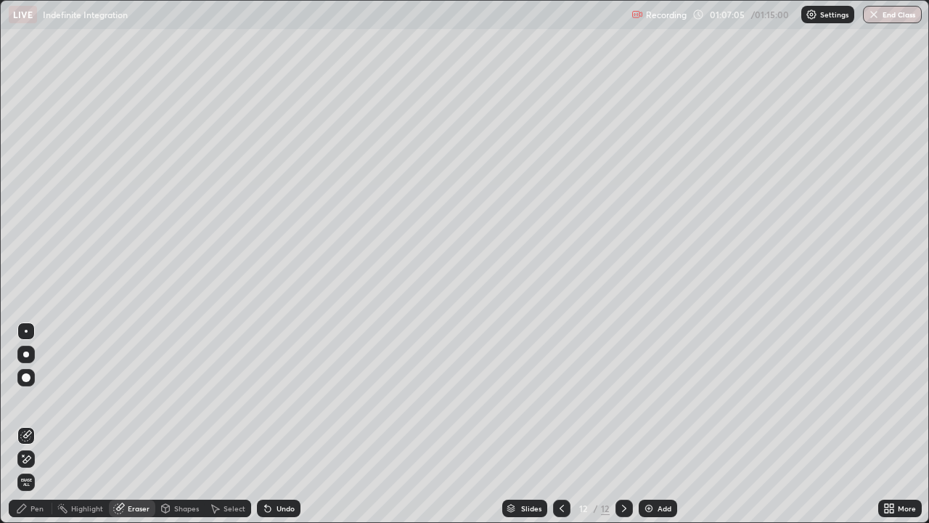
click at [41, 424] on div "Pen" at bounding box center [31, 507] width 44 height 17
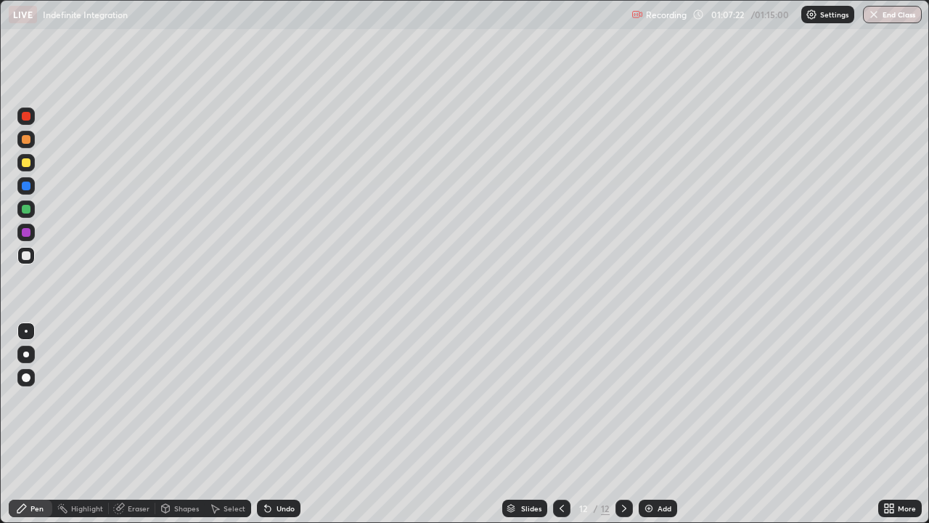
click at [134, 424] on div "Eraser" at bounding box center [132, 507] width 46 height 17
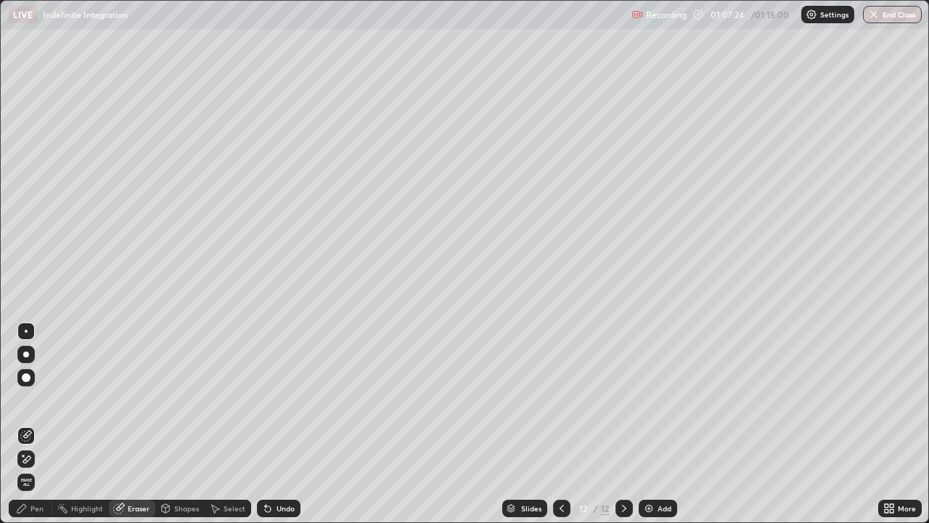
click at [43, 424] on div "Pen" at bounding box center [36, 508] width 13 height 7
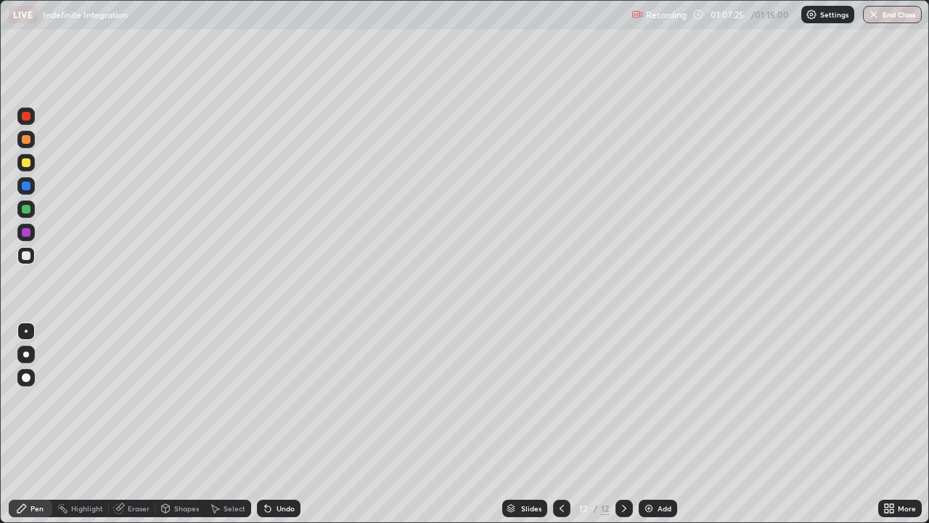
click at [29, 256] on div at bounding box center [26, 255] width 9 height 9
click at [28, 164] on div at bounding box center [26, 162] width 9 height 9
click at [128, 424] on div "Eraser" at bounding box center [132, 507] width 46 height 17
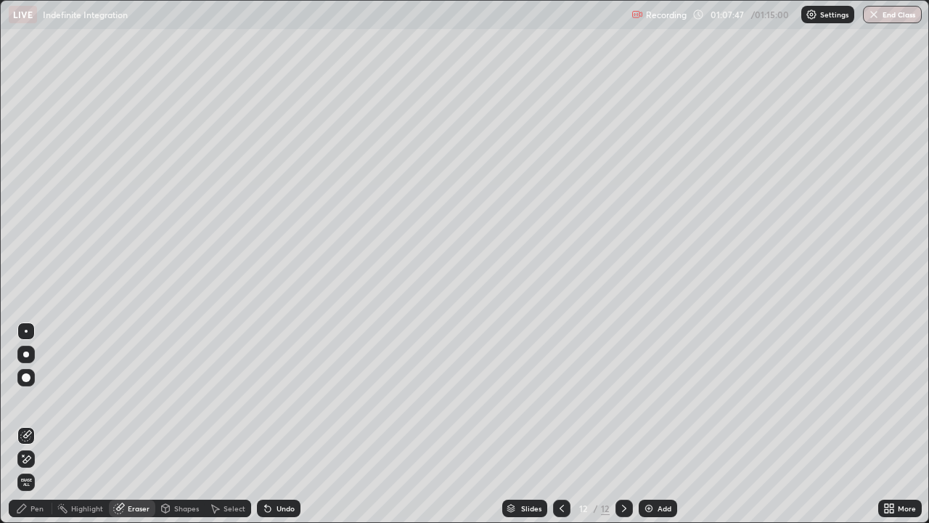
click at [46, 424] on div "Pen" at bounding box center [31, 507] width 44 height 17
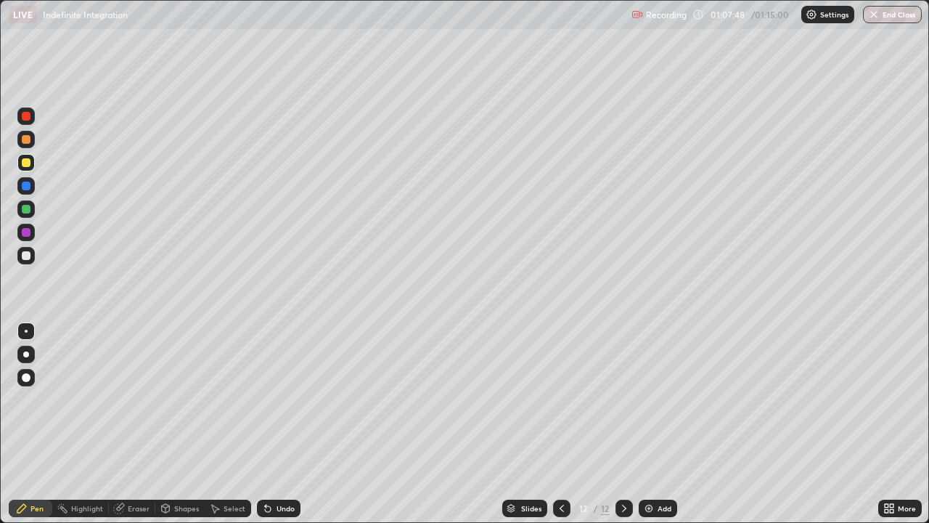
click at [27, 256] on div at bounding box center [26, 255] width 9 height 9
click at [128, 424] on div "Eraser" at bounding box center [132, 507] width 46 height 17
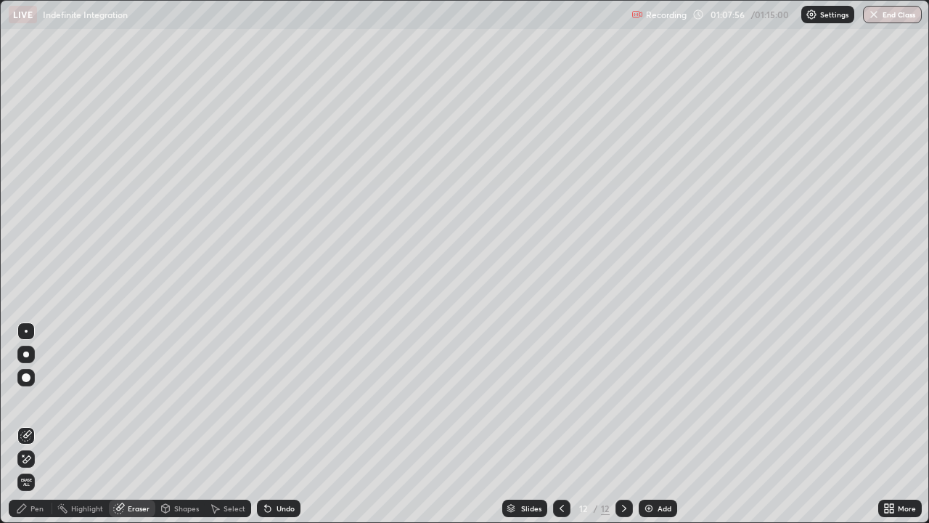
click at [38, 424] on div "Pen" at bounding box center [36, 508] width 13 height 7
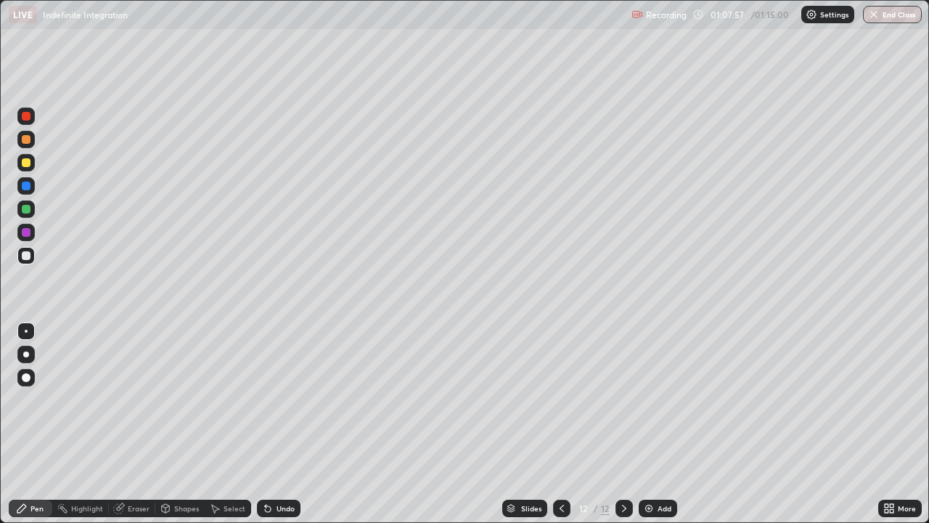
click at [24, 235] on div at bounding box center [26, 232] width 9 height 9
click at [29, 264] on div at bounding box center [25, 255] width 17 height 17
click at [147, 424] on div "Eraser" at bounding box center [132, 507] width 46 height 17
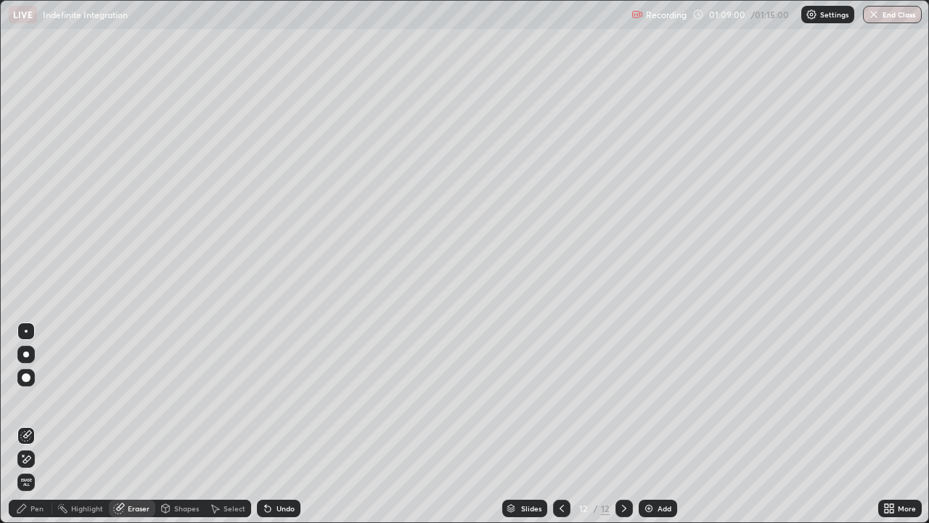
click at [37, 424] on div "Pen" at bounding box center [36, 508] width 13 height 7
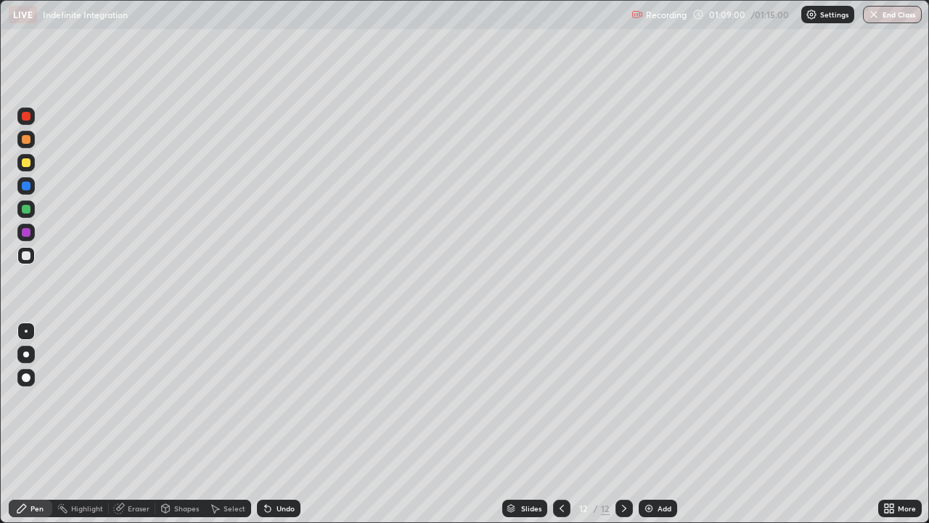
click at [32, 253] on div at bounding box center [25, 255] width 17 height 17
click at [34, 224] on div at bounding box center [25, 232] width 17 height 23
click at [31, 227] on div at bounding box center [25, 232] width 17 height 17
click at [654, 424] on div "Add" at bounding box center [658, 507] width 38 height 17
click at [28, 256] on div at bounding box center [26, 255] width 9 height 9
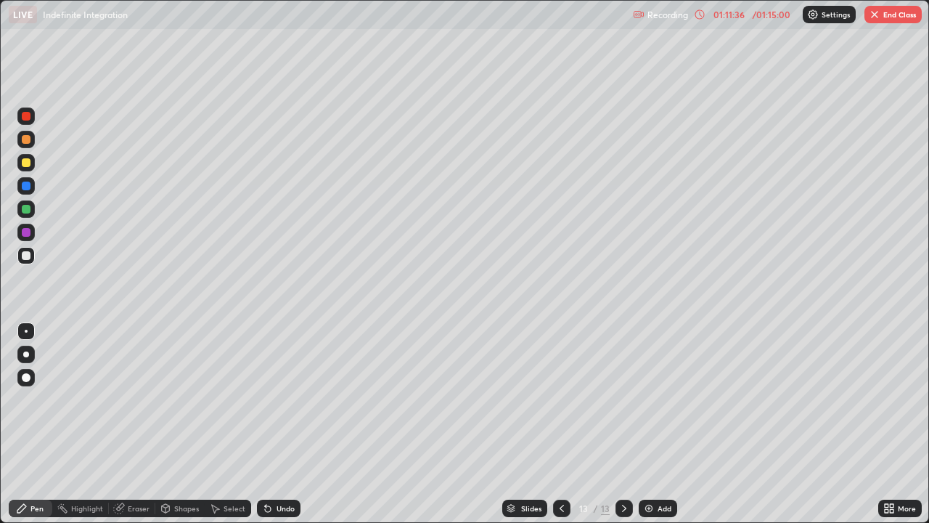
click at [24, 211] on div at bounding box center [26, 209] width 9 height 9
click at [559, 424] on icon at bounding box center [562, 508] width 12 height 12
click at [882, 15] on button "End Class" at bounding box center [893, 14] width 57 height 17
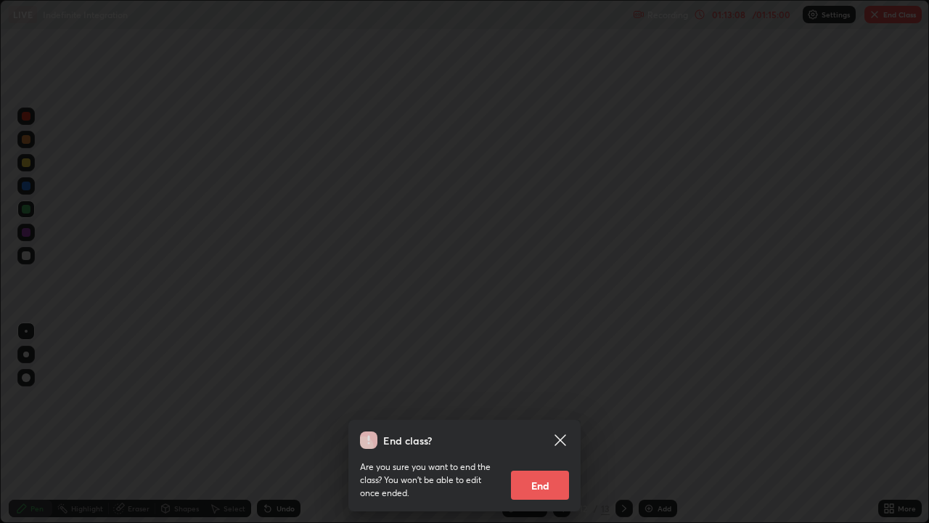
click at [554, 424] on button "End" at bounding box center [540, 484] width 58 height 29
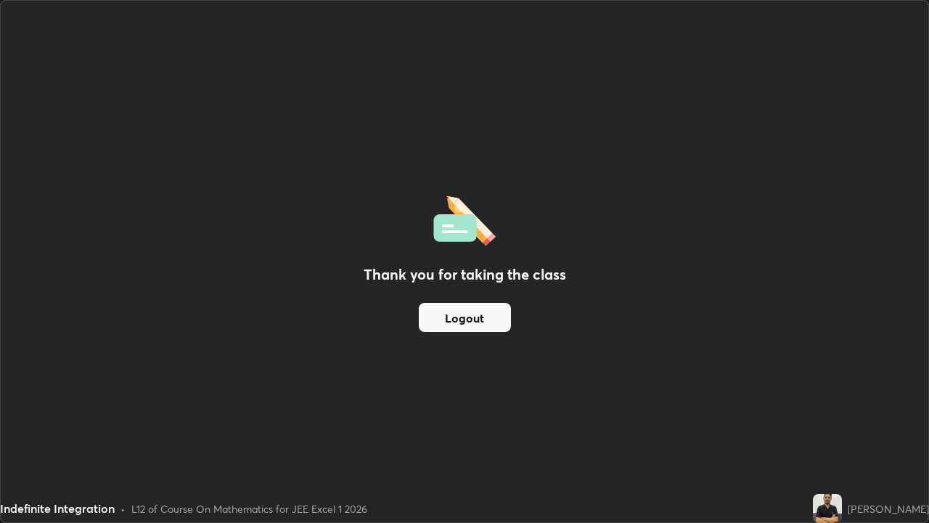
click at [483, 324] on button "Logout" at bounding box center [465, 317] width 92 height 29
click at [482, 324] on button "Logout" at bounding box center [465, 317] width 92 height 29
click at [478, 315] on button "Logout" at bounding box center [465, 317] width 92 height 29
